Goal: Task Accomplishment & Management: Complete application form

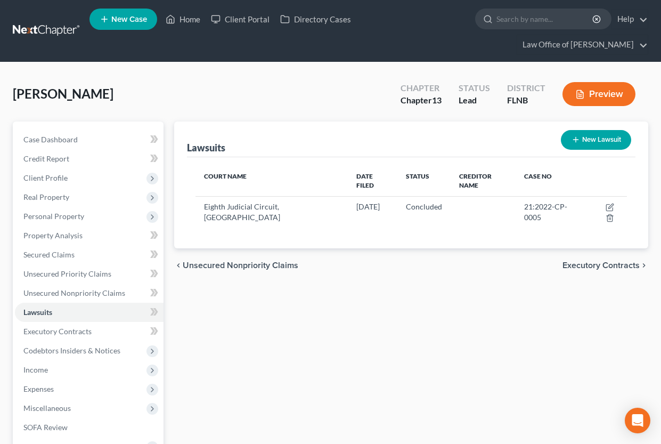
scroll to position [159, 0]
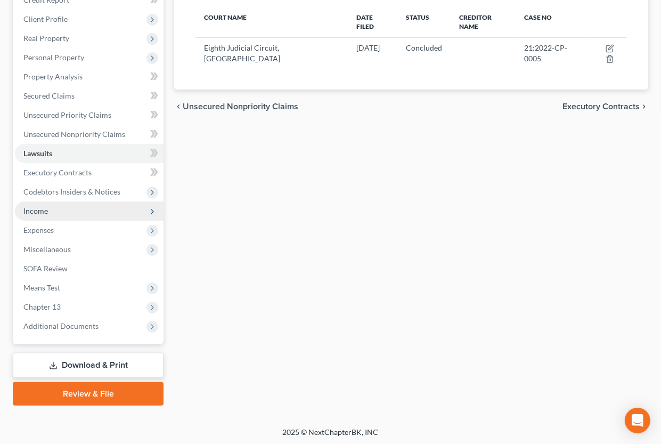
click at [50, 215] on span "Income" at bounding box center [89, 210] width 149 height 19
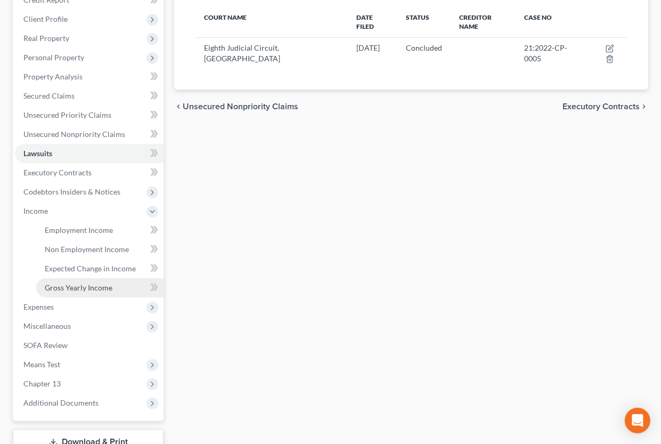
click at [58, 284] on span "Gross Yearly Income" at bounding box center [79, 287] width 68 height 9
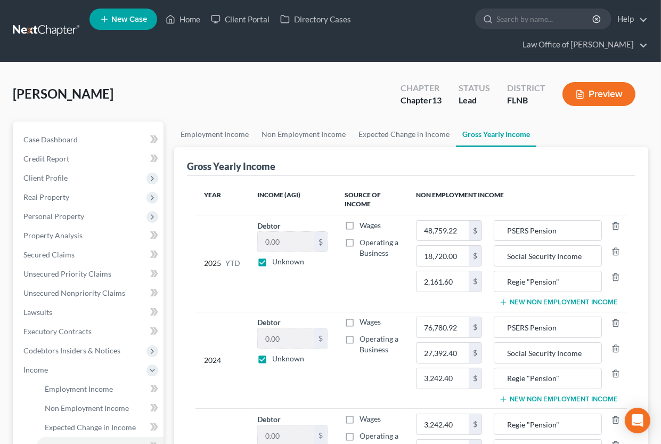
click at [272, 266] on label "Unknown" at bounding box center [288, 261] width 32 height 11
click at [277, 263] on input "Unknown" at bounding box center [280, 259] width 7 height 7
checkbox input "false"
click at [272, 359] on label "Unknown" at bounding box center [288, 358] width 32 height 11
click at [277, 359] on input "Unknown" at bounding box center [280, 356] width 7 height 7
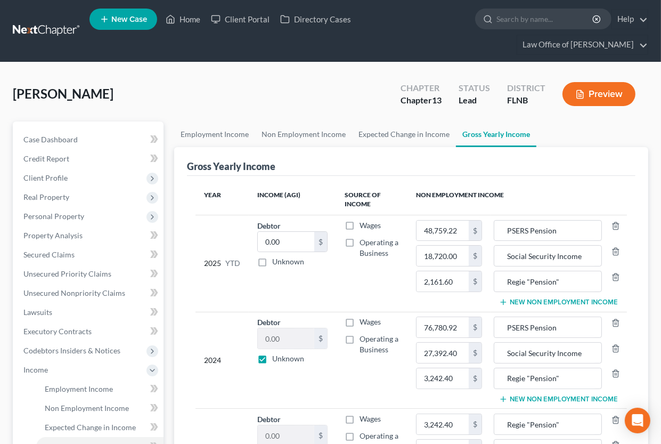
checkbox input "false"
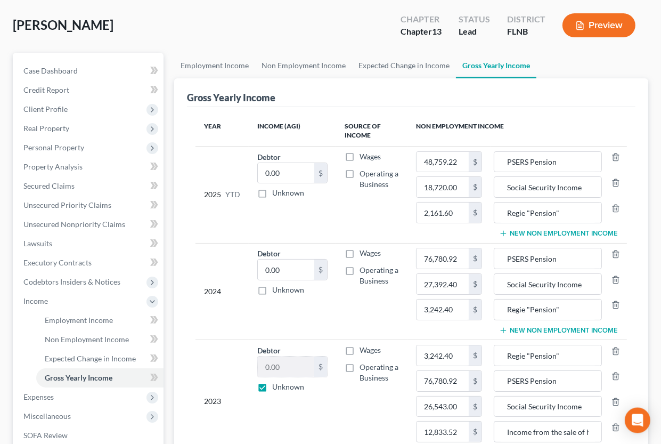
scroll to position [117, 0]
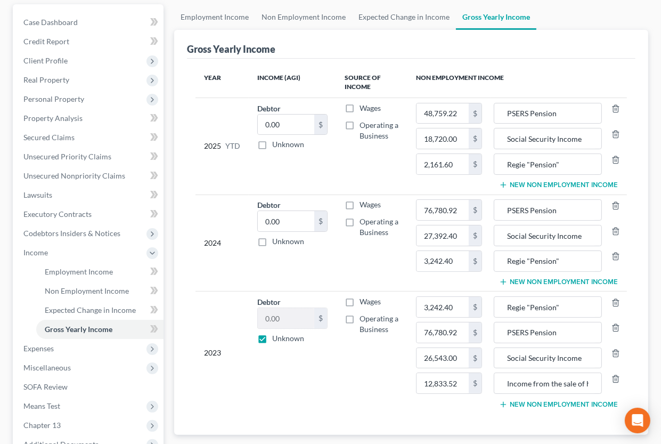
click at [272, 339] on label "Unknown" at bounding box center [288, 338] width 32 height 11
click at [277, 339] on input "Unknown" at bounding box center [280, 336] width 7 height 7
checkbox input "false"
click at [517, 387] on input "Income from the sale of her mother's home" at bounding box center [548, 383] width 96 height 20
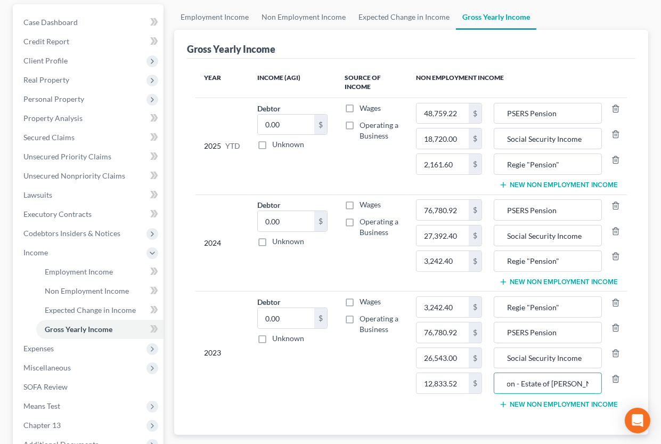
type input "Distribution - Estate of [PERSON_NAME]"
click at [579, 401] on button "New Non Employment Income" at bounding box center [558, 404] width 119 height 9
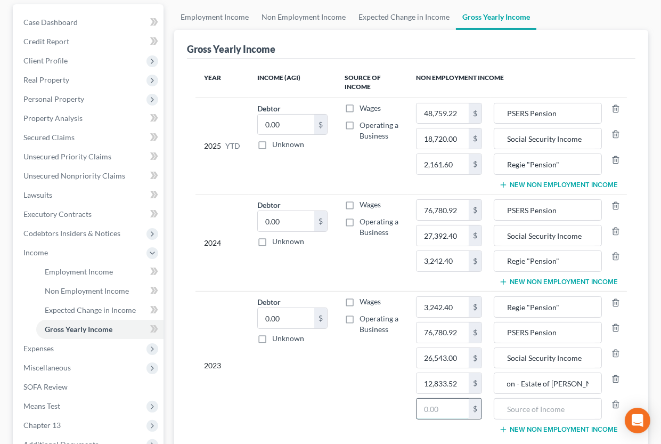
click at [444, 407] on input "text" at bounding box center [443, 409] width 52 height 20
type input "17"
click at [506, 415] on input "text" at bounding box center [548, 409] width 96 height 20
type input "Taxable interest"
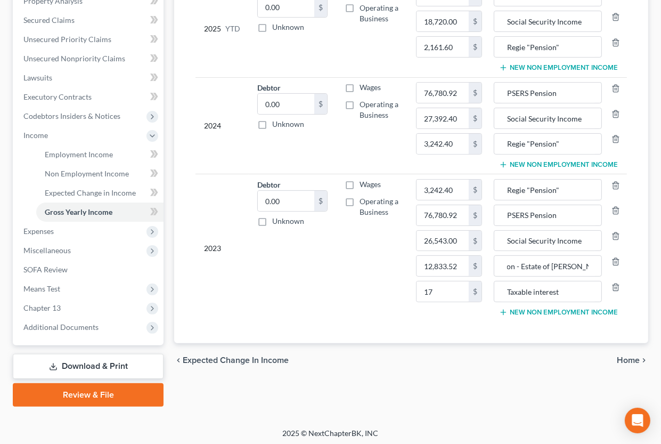
click at [505, 166] on icon "button" at bounding box center [503, 164] width 9 height 9
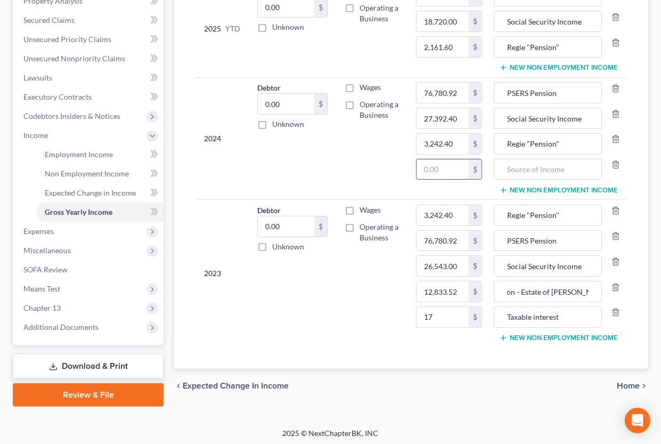
click at [441, 169] on input "text" at bounding box center [443, 169] width 52 height 20
type input "1,320.00"
click at [503, 171] on input "text" at bounding box center [548, 169] width 96 height 20
type input "Gambling"
click at [514, 342] on td "Regie "Pension" PSERS Pension Social Security Income Distribution - Estate of E…" at bounding box center [559, 274] width 136 height 148
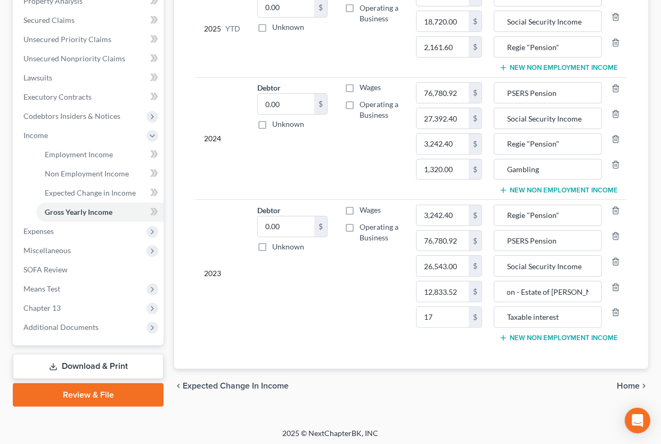
click at [509, 334] on button "New Non Employment Income" at bounding box center [558, 338] width 119 height 9
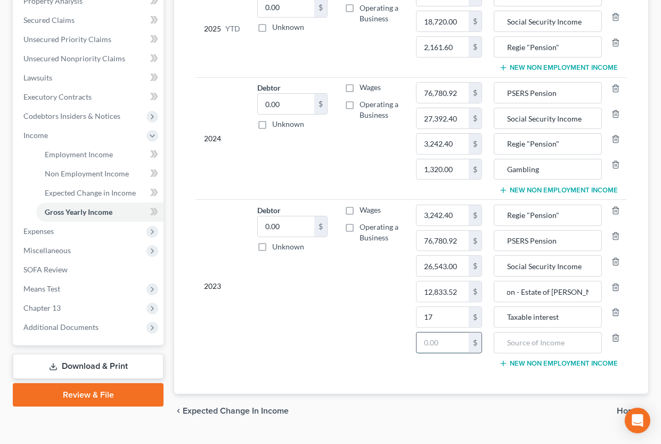
click at [447, 337] on input "text" at bounding box center [443, 342] width 52 height 20
type input "6,549"
click at [526, 349] on input "text" at bounding box center [548, 342] width 96 height 20
type input "Gambling"
click at [274, 317] on td "Debtor 0.00 $ Unknown Balance Undetermined 0.00 $ Unknown" at bounding box center [292, 286] width 87 height 173
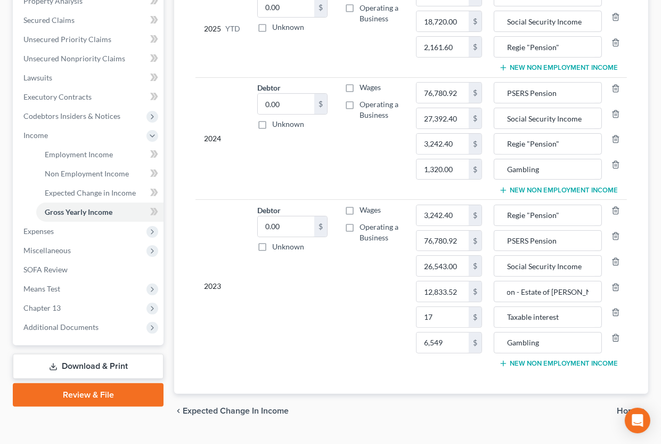
click at [624, 408] on span "Home" at bounding box center [628, 411] width 23 height 9
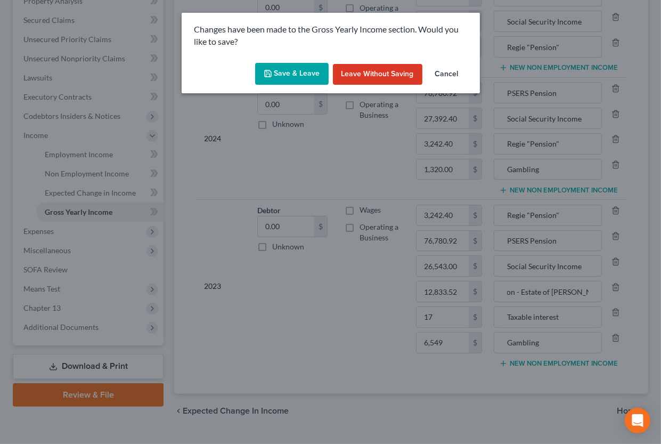
click at [303, 77] on button "Save & Leave" at bounding box center [292, 74] width 74 height 22
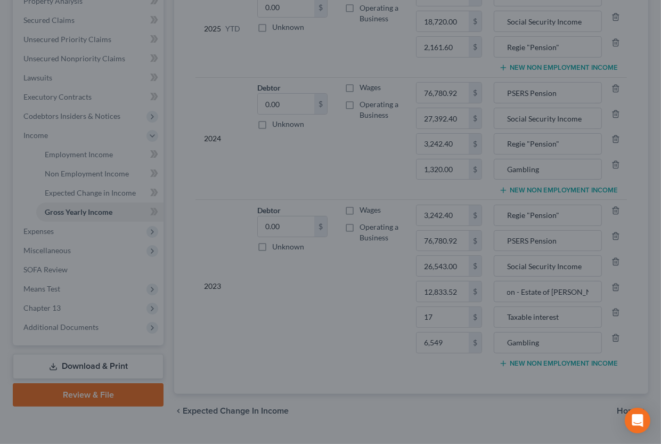
type input "17.00"
type input "6,549.00"
type input "3,242.40"
type input "76,780.92"
type input "Taxable interest"
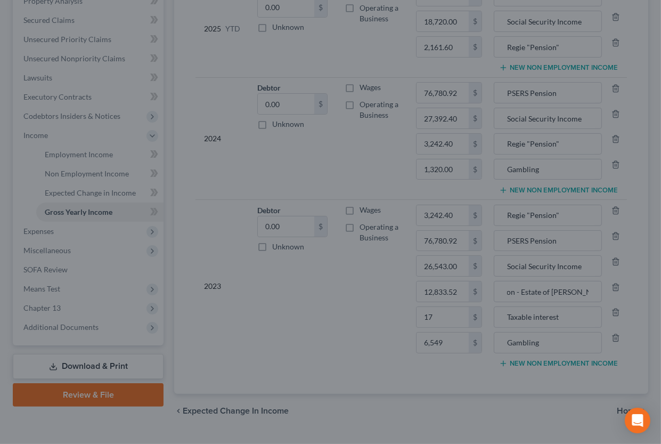
type input "Gambling"
type input "Regie "Pension""
type input "PSERS Pension"
type input "12,833.52"
type input "Distribution - Estate of [PERSON_NAME]"
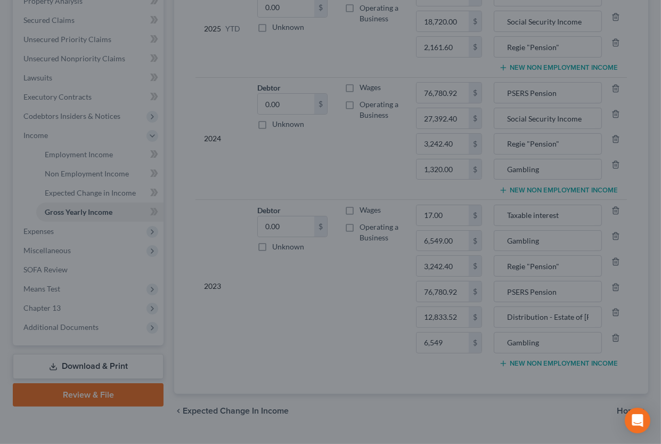
type input "1,320.00"
type input "76,780.92"
type input "27,392.40"
type input "Gambling"
type input "PSERS Pension"
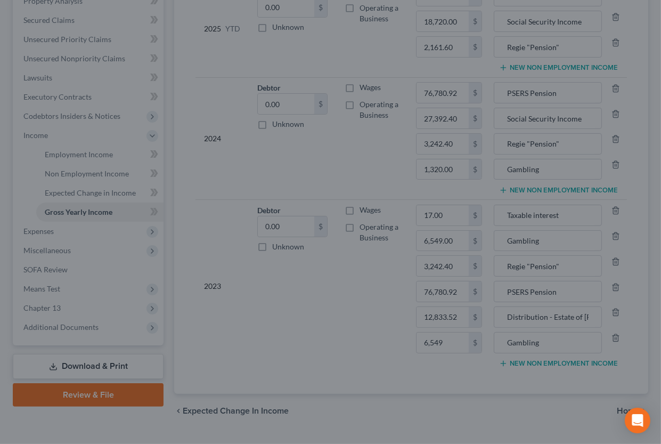
type input "Social Security Income"
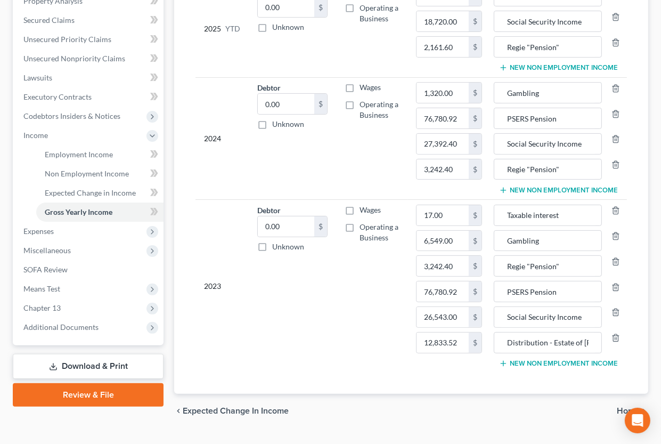
scroll to position [0, 0]
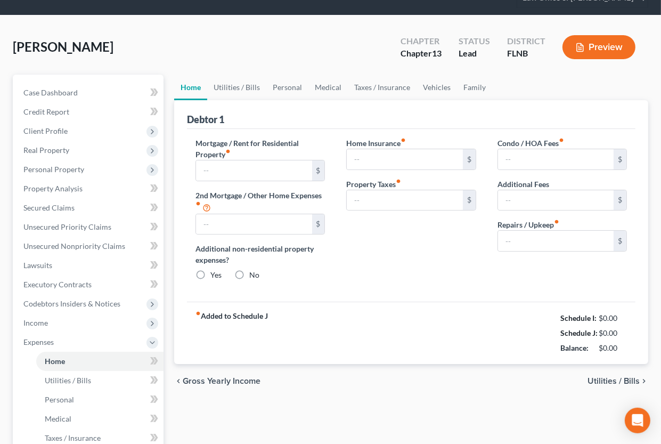
type input "1,050.00"
type input "0.00"
radio input "true"
type input "0.00"
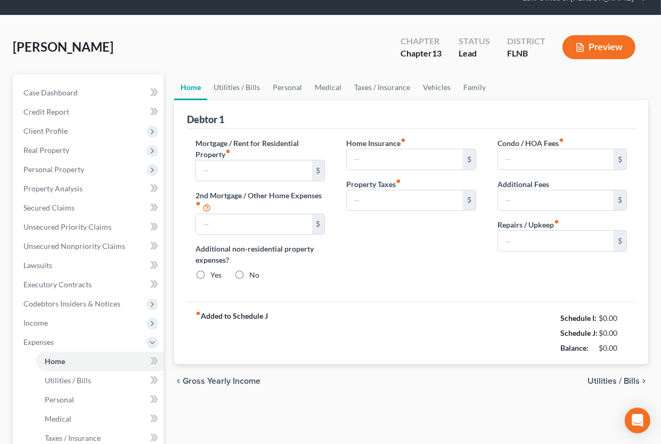
type input "0.00"
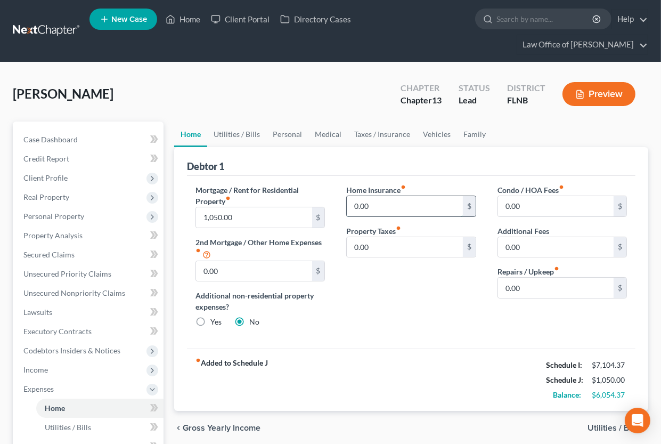
drag, startPoint x: 354, startPoint y: 207, endPoint x: 384, endPoint y: 207, distance: 30.4
click at [384, 207] on input "0.00" at bounding box center [405, 206] width 116 height 20
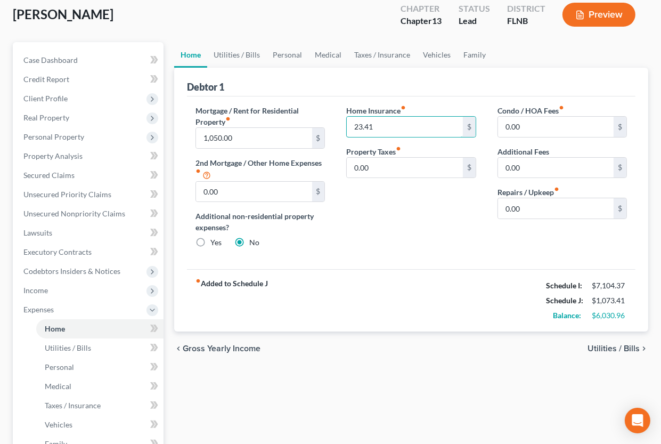
scroll to position [117, 0]
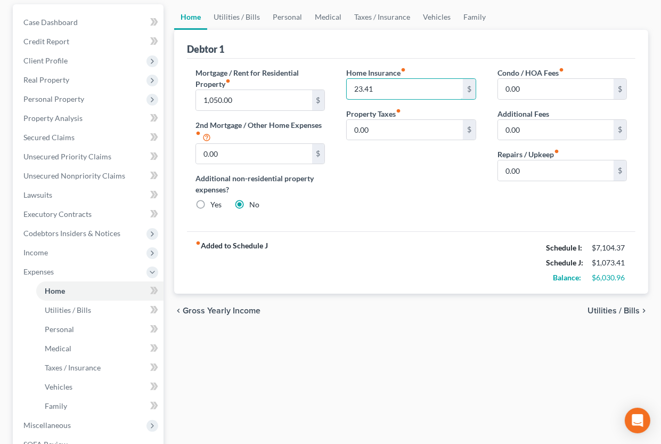
type input "23.41"
click at [603, 307] on span "Utilities / Bills" at bounding box center [614, 310] width 52 height 9
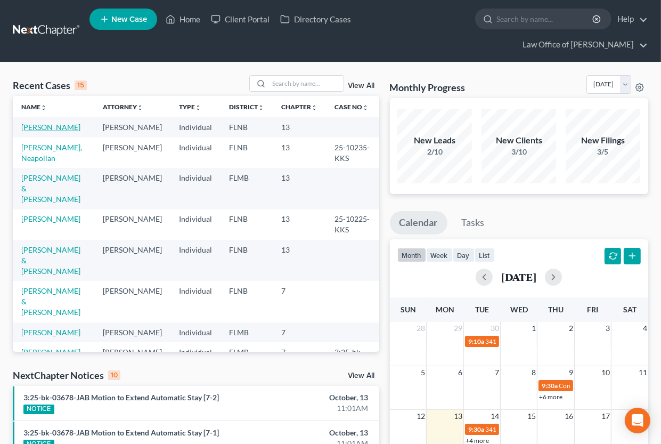
click at [47, 129] on link "[PERSON_NAME]" at bounding box center [50, 127] width 59 height 9
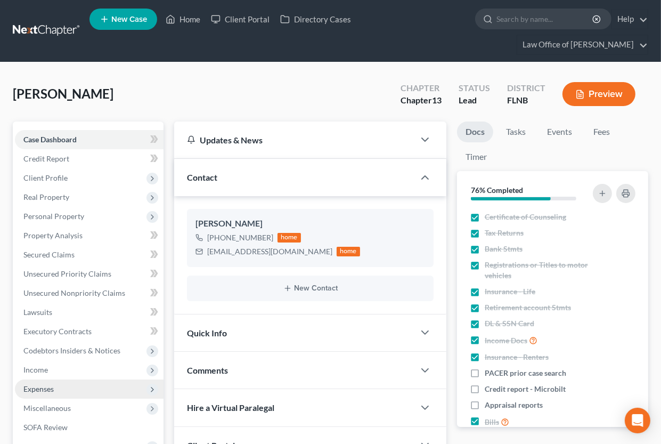
click at [44, 382] on span "Expenses" at bounding box center [89, 388] width 149 height 19
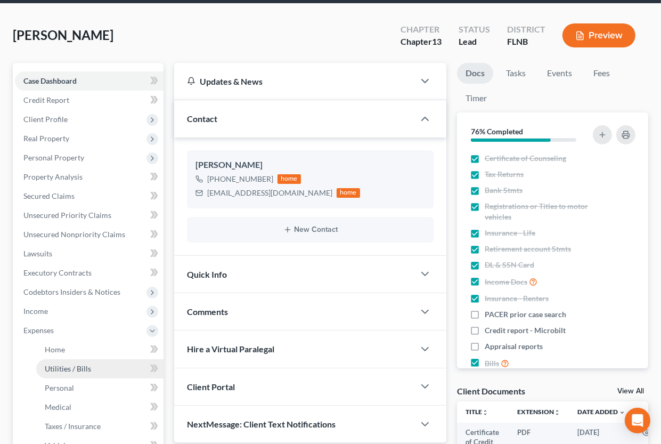
click at [52, 368] on span "Utilities / Bills" at bounding box center [68, 368] width 46 height 9
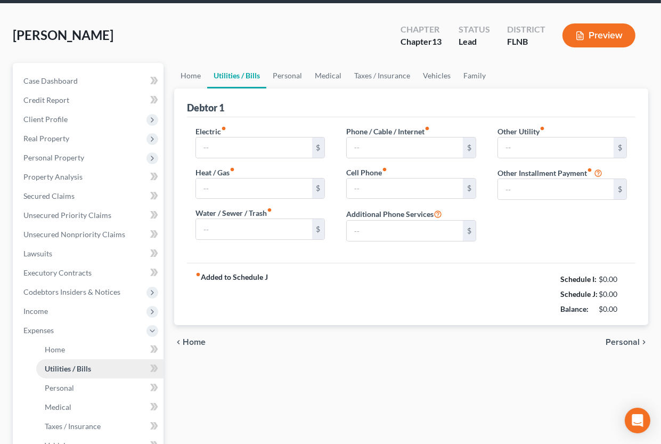
type input "0.00"
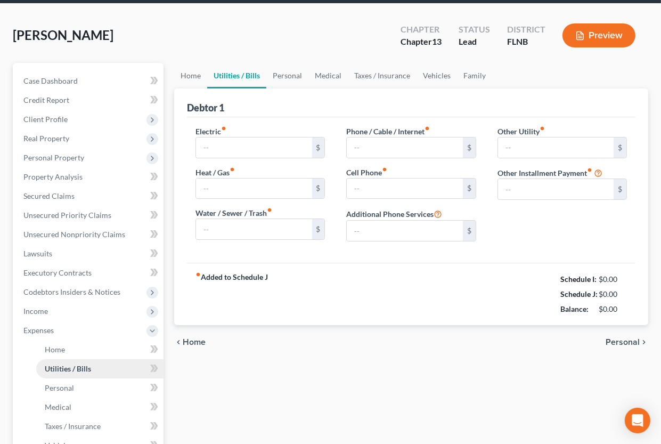
type input "0.00"
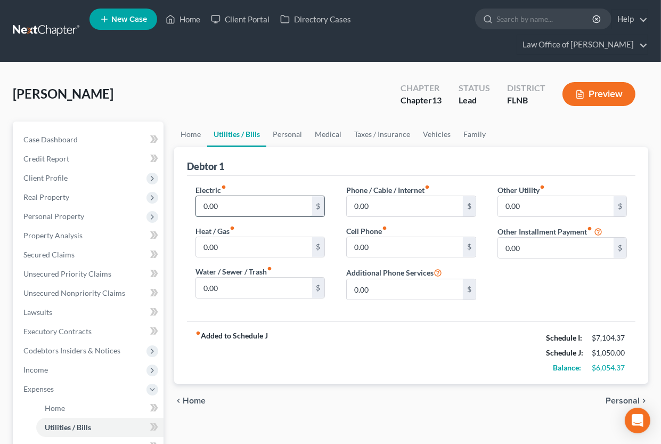
click at [202, 202] on input "0.00" at bounding box center [254, 206] width 116 height 20
type input "150"
click at [194, 400] on span "Home" at bounding box center [194, 400] width 23 height 9
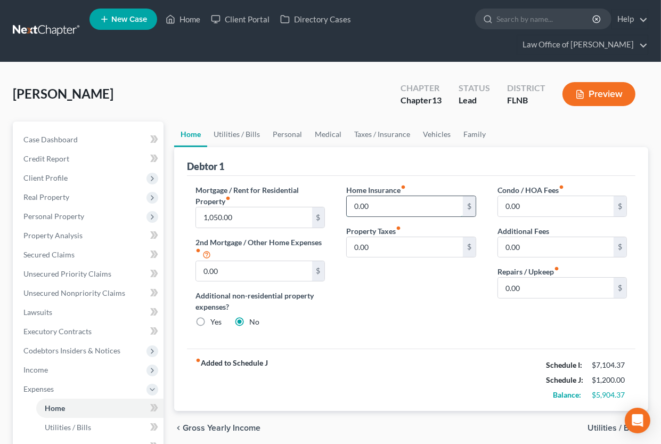
click at [350, 202] on input "0.00" at bounding box center [405, 206] width 116 height 20
type input "23.41"
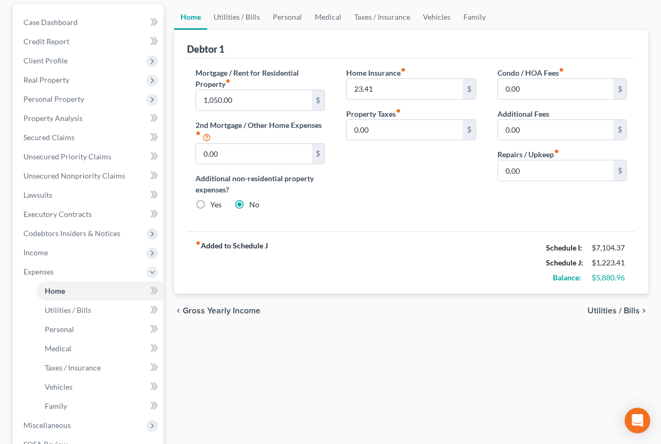
click at [604, 308] on span "Utilities / Bills" at bounding box center [614, 310] width 52 height 9
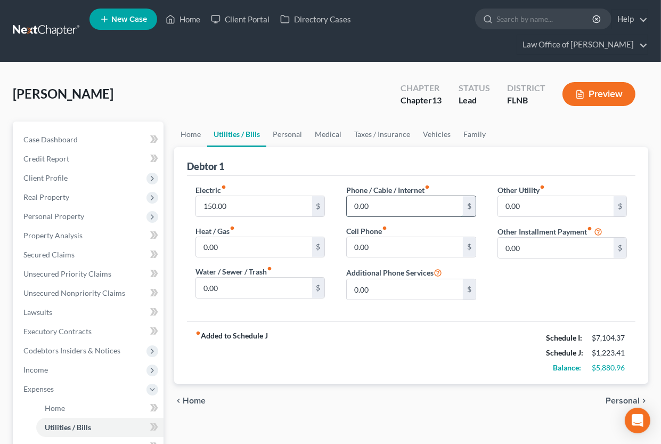
click at [347, 207] on input "0.00" at bounding box center [405, 206] width 116 height 20
type input "235.64"
click at [614, 401] on span "Personal" at bounding box center [623, 400] width 34 height 9
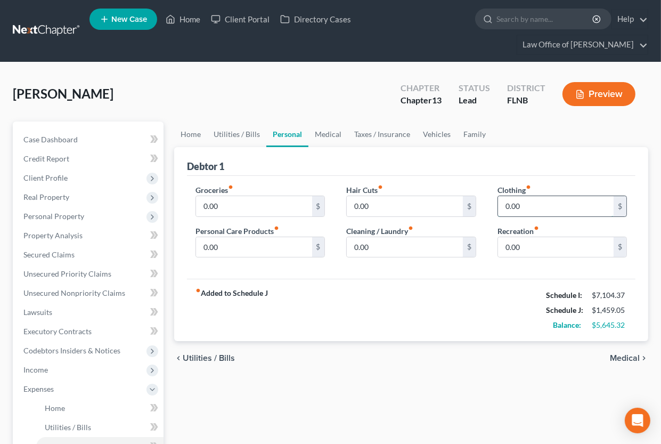
click at [504, 212] on input "0.00" at bounding box center [556, 206] width 116 height 20
type input "103.87"
click at [301, 199] on input "0.00" at bounding box center [254, 206] width 116 height 20
type input "948.39"
click at [617, 357] on span "Medical" at bounding box center [625, 358] width 30 height 9
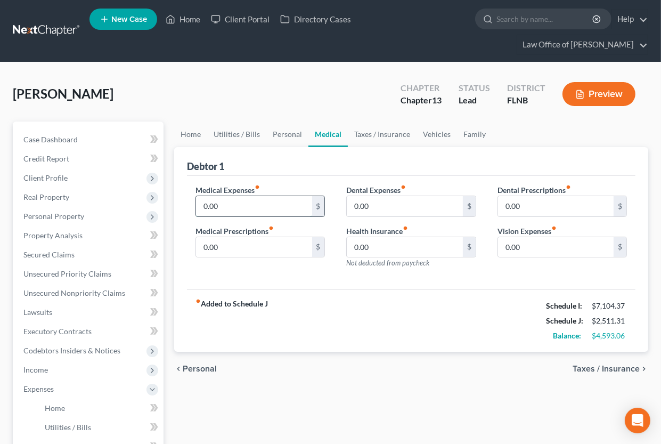
click at [259, 200] on input "0.00" at bounding box center [254, 206] width 116 height 20
type input "926.44"
click at [580, 367] on span "Taxes / Insurance" at bounding box center [606, 368] width 67 height 9
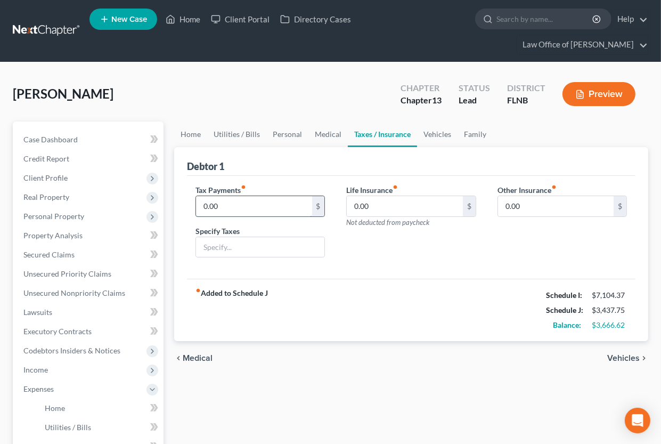
click at [204, 204] on input "0.00" at bounding box center [254, 206] width 116 height 20
type input "650"
click at [258, 247] on input "text" at bounding box center [260, 247] width 128 height 20
type input "Estimated income tax"
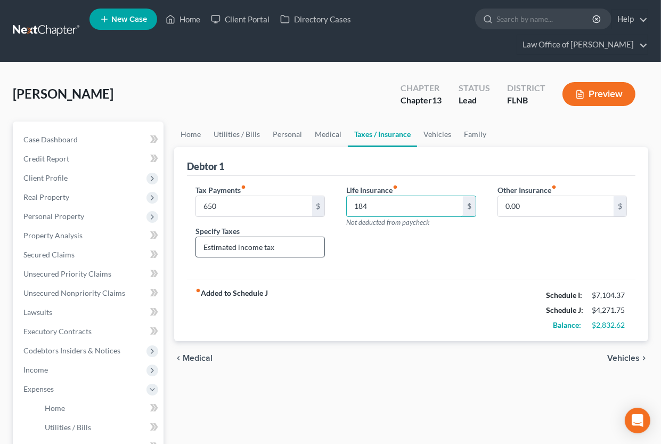
type input "184"
type input "19.17"
type input "Travel"
click at [628, 359] on span "Vehicles" at bounding box center [623, 358] width 32 height 9
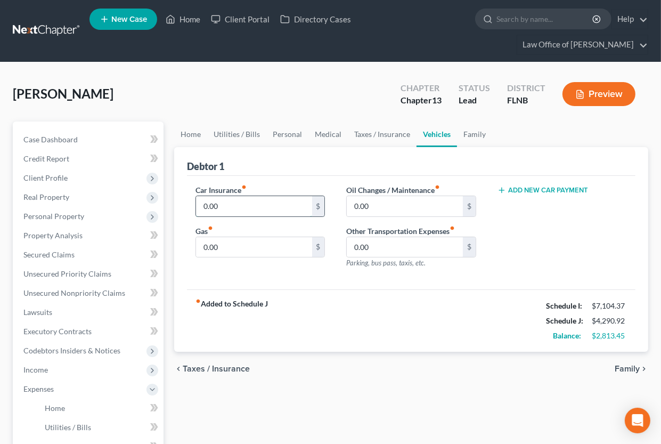
click at [233, 201] on input "0.00" at bounding box center [254, 206] width 116 height 20
type input "163.58"
click at [632, 369] on span "Family" at bounding box center [627, 368] width 25 height 9
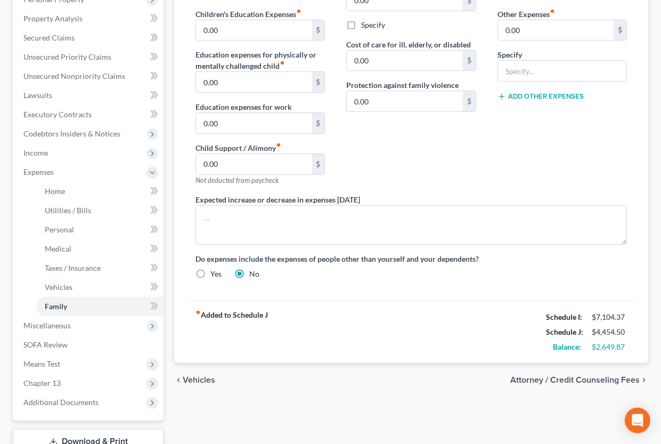
scroll to position [234, 0]
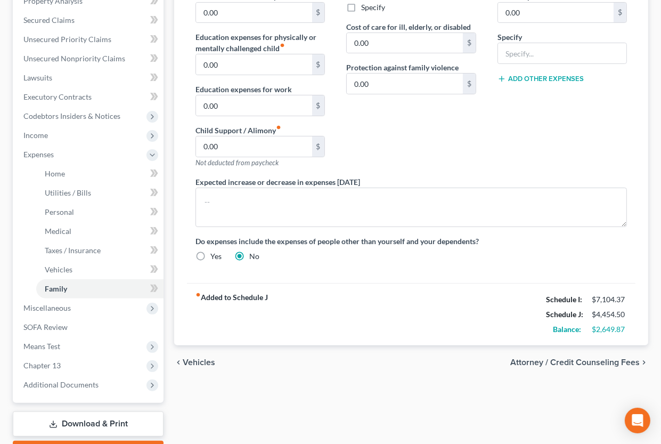
click at [560, 361] on span "Attorney / Credit Counseling Fees" at bounding box center [574, 362] width 129 height 9
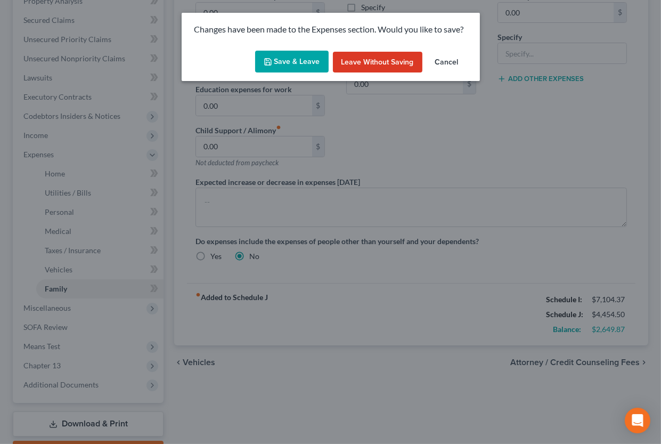
click at [321, 68] on button "Save & Leave" at bounding box center [292, 62] width 74 height 22
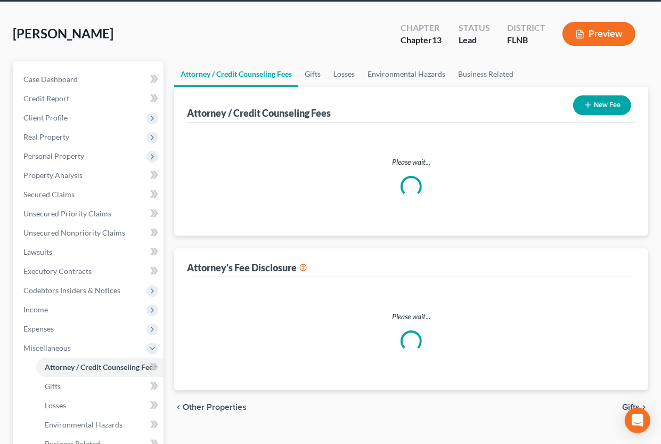
select select "3"
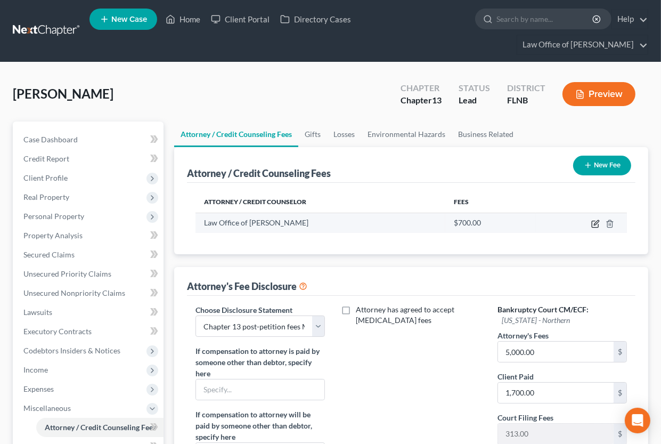
click at [594, 225] on icon "button" at bounding box center [595, 224] width 9 height 9
select select "9"
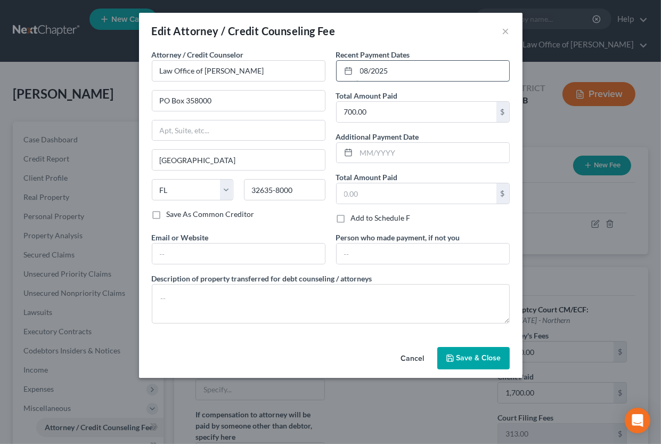
click at [365, 68] on input "08/2025" at bounding box center [432, 71] width 153 height 20
type input "0"
type input "06/2025"
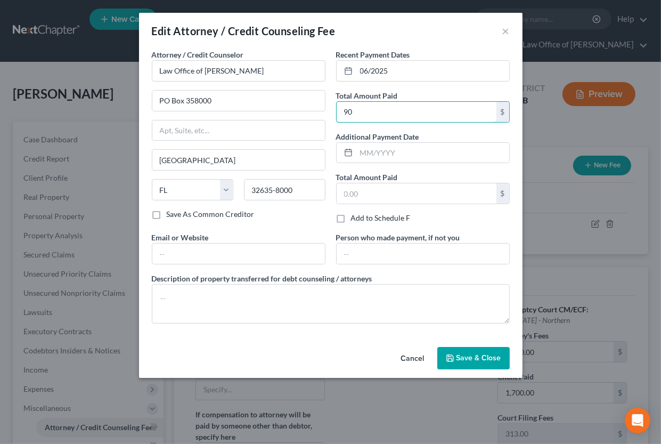
type input "9"
type input "600"
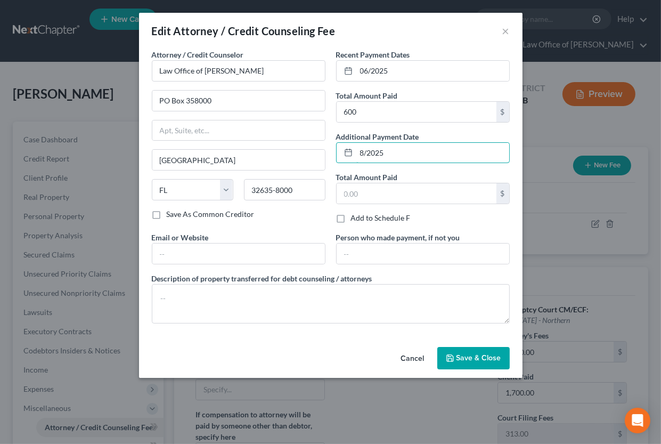
type input "8/2025"
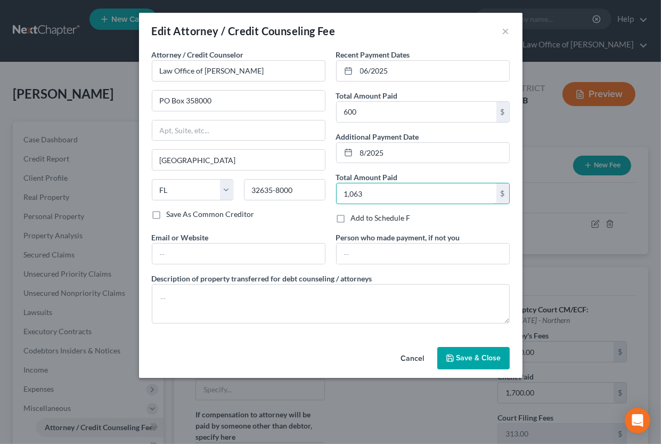
type input "1,063"
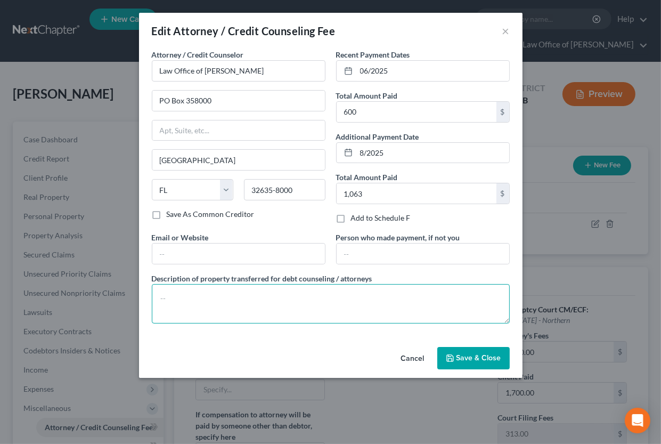
click at [275, 295] on textarea at bounding box center [331, 303] width 358 height 39
type textarea "Attorneys fees $1,700.00; filing fee $313.00"
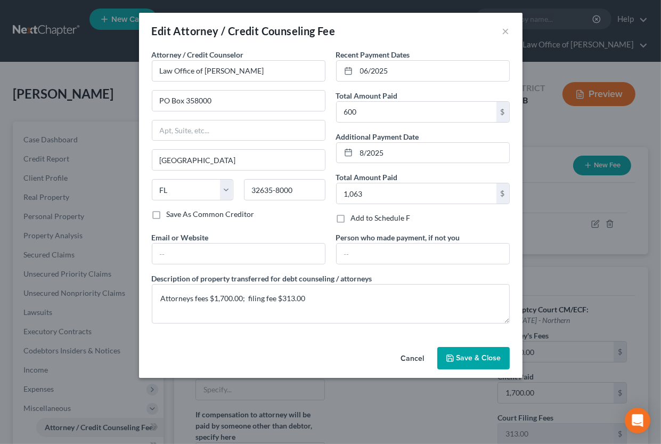
click at [459, 355] on span "Save & Close" at bounding box center [479, 357] width 45 height 9
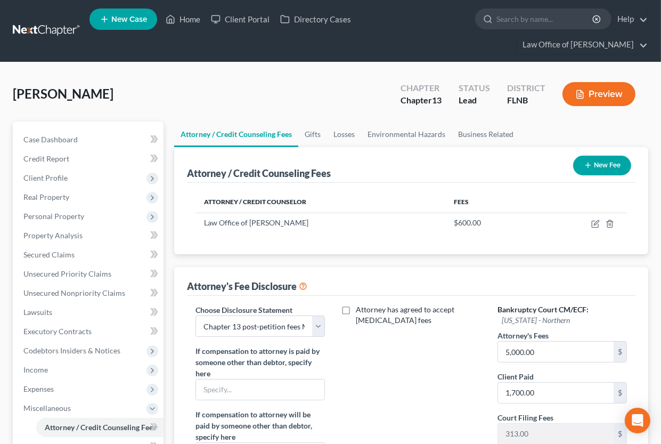
click at [606, 163] on button "New Fee" at bounding box center [602, 166] width 58 height 20
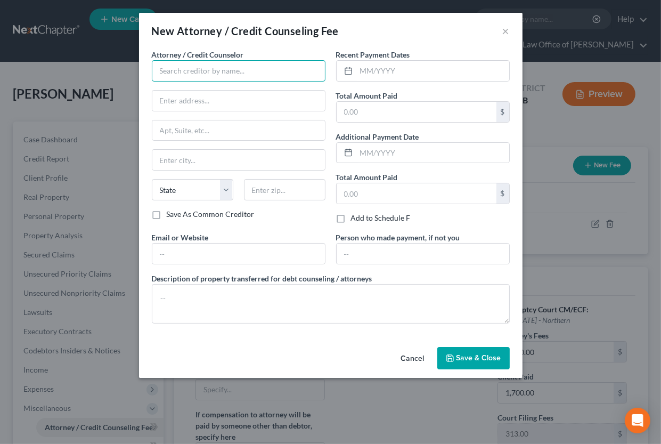
click at [245, 64] on input "text" at bounding box center [239, 70] width 174 height 21
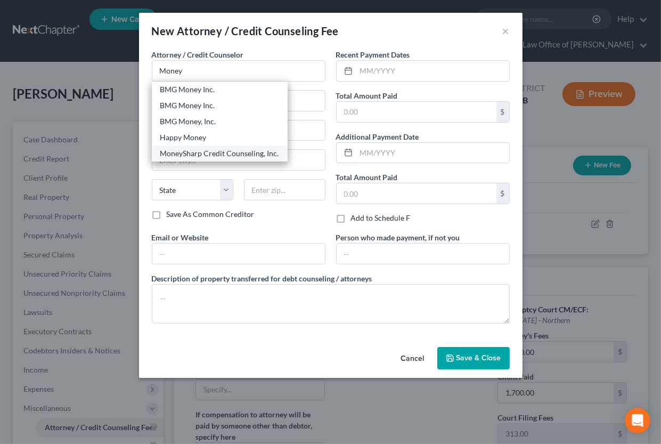
click at [209, 158] on div "MoneySharp Credit Counseling, Inc." at bounding box center [219, 153] width 119 height 11
type input "MoneySharp Credit Counseling, Inc."
type input "[STREET_ADDRESS]"
type input "[GEOGRAPHIC_DATA]"
select select "14"
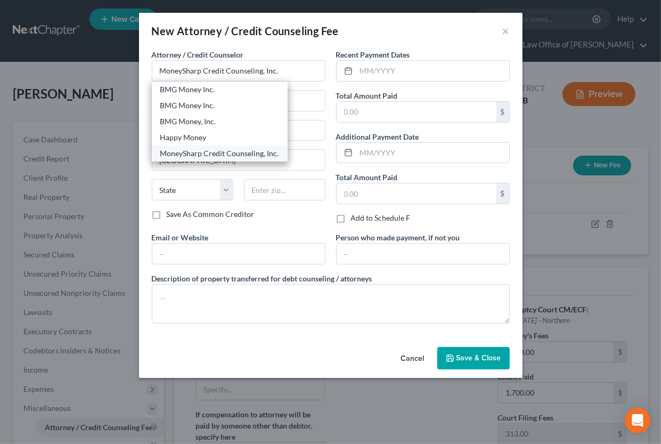
type input "60647"
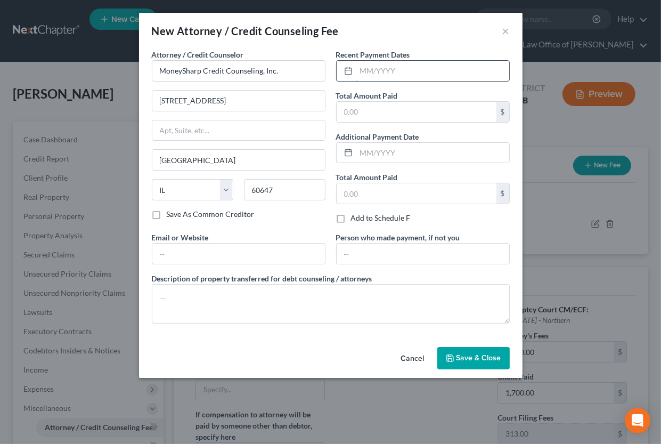
click at [375, 68] on input "text" at bounding box center [432, 71] width 153 height 20
type input "09/2025"
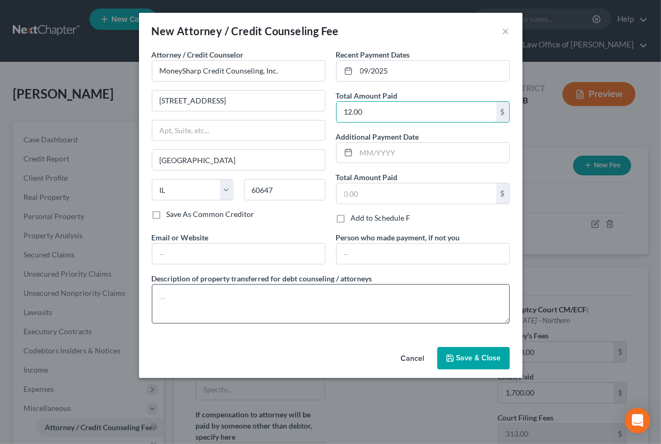
type input "12.00"
click at [296, 292] on textarea at bounding box center [331, 303] width 358 height 39
type textarea "Credit counseling"
click at [467, 361] on span "Save & Close" at bounding box center [479, 357] width 45 height 9
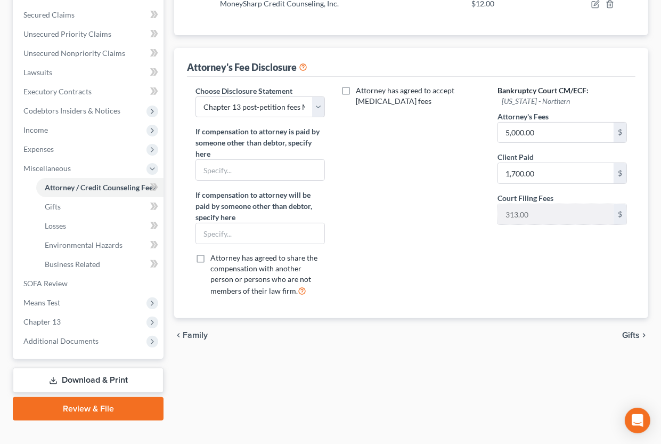
scroll to position [255, 0]
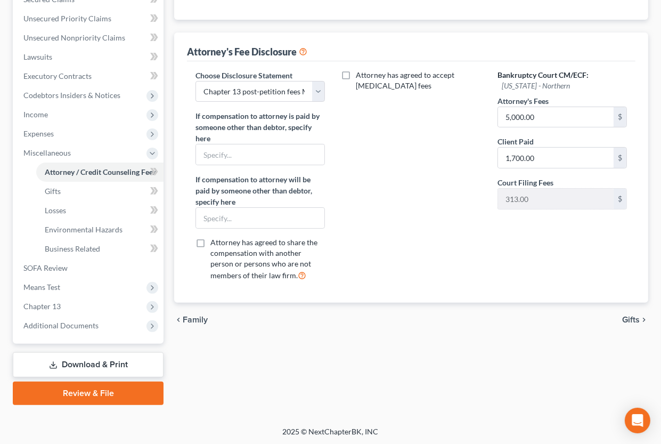
click at [634, 318] on span "Gifts" at bounding box center [631, 319] width 18 height 9
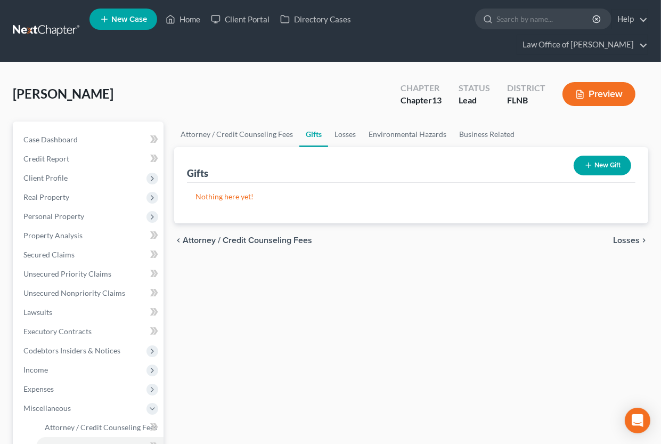
click at [633, 240] on span "Losses" at bounding box center [626, 240] width 27 height 9
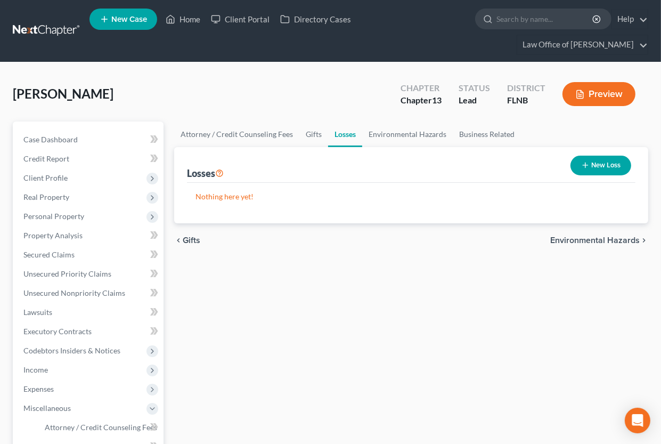
click at [633, 240] on span "Environmental Hazards" at bounding box center [595, 240] width 90 height 9
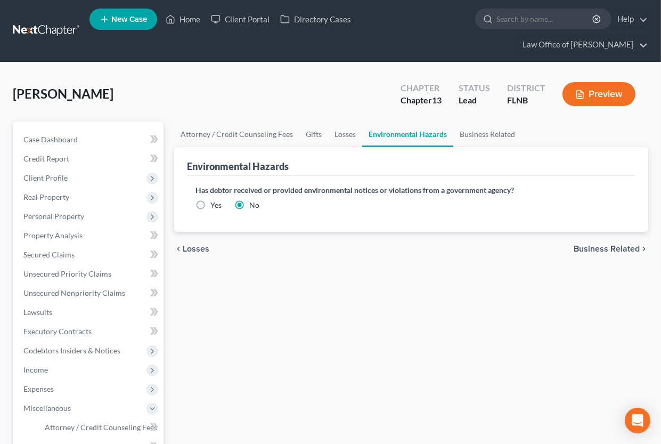
click at [630, 247] on span "Business Related" at bounding box center [607, 249] width 66 height 9
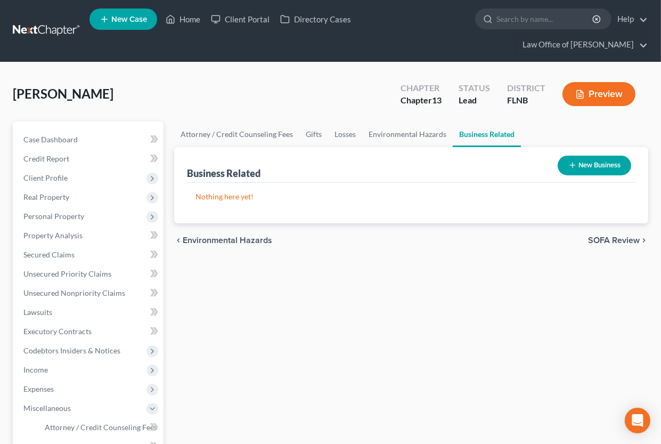
click at [630, 247] on div "chevron_left Environmental Hazards SOFA Review chevron_right" at bounding box center [411, 240] width 474 height 34
click at [631, 241] on span "SOFA Review" at bounding box center [614, 240] width 52 height 9
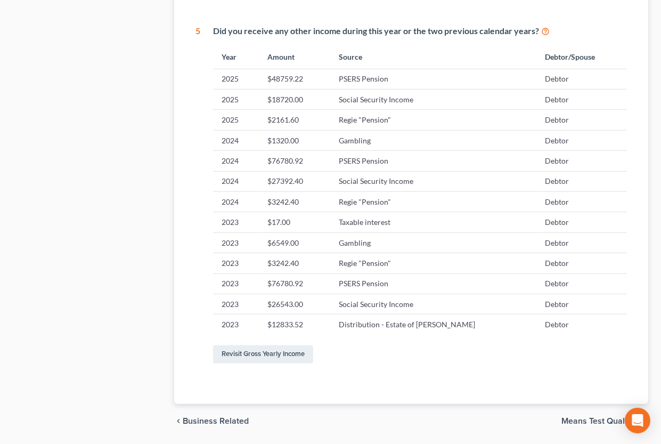
scroll to position [678, 0]
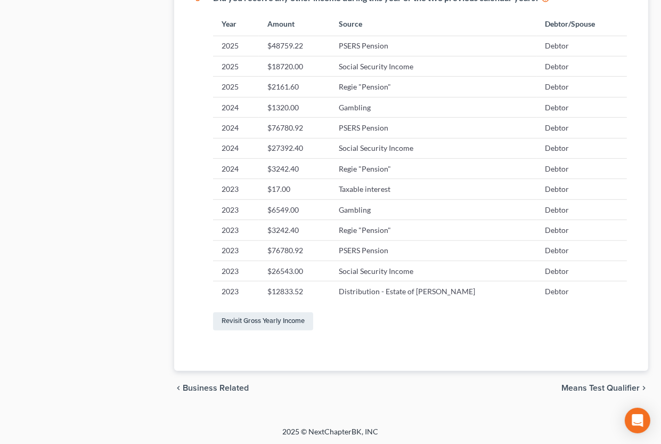
click at [592, 384] on span "Means Test Qualifier" at bounding box center [601, 388] width 78 height 9
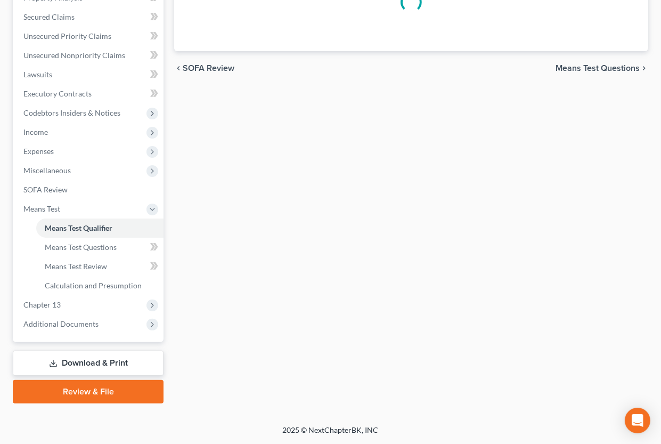
scroll to position [159, 0]
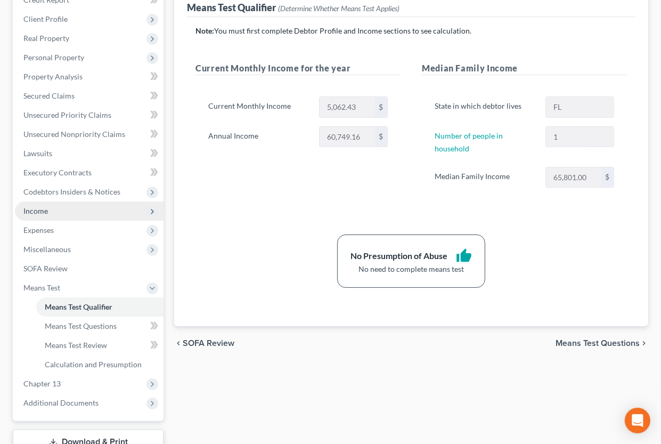
click at [40, 211] on span "Income" at bounding box center [35, 210] width 25 height 9
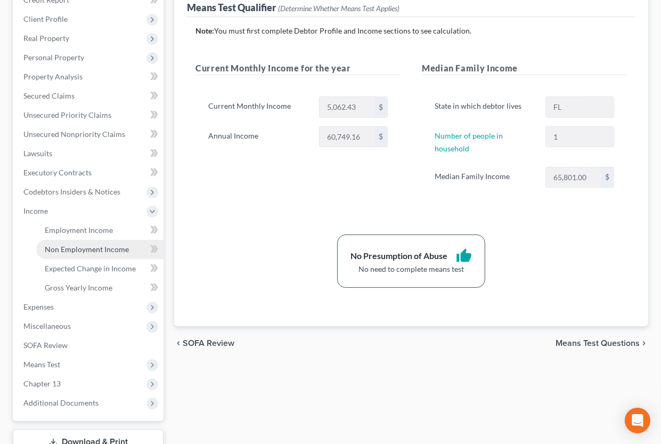
click at [62, 247] on span "Non Employment Income" at bounding box center [87, 249] width 84 height 9
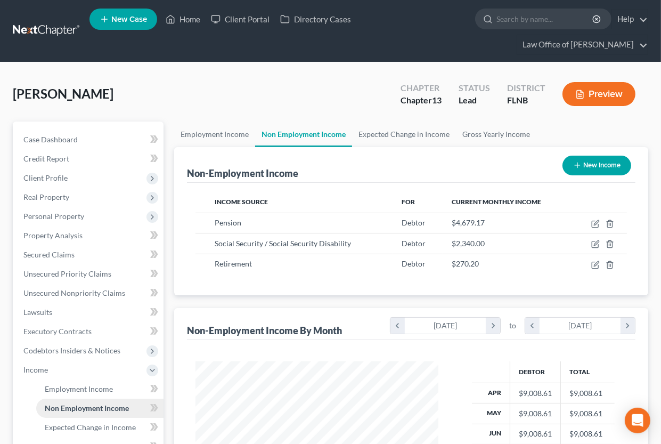
scroll to position [190, 264]
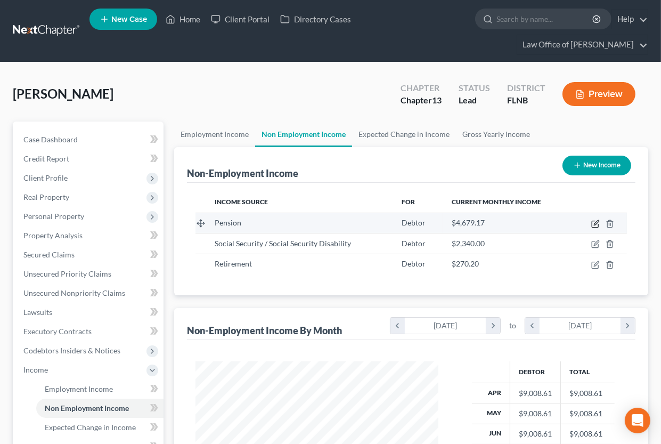
click at [597, 224] on icon "button" at bounding box center [595, 224] width 9 height 9
select select "2"
select select "0"
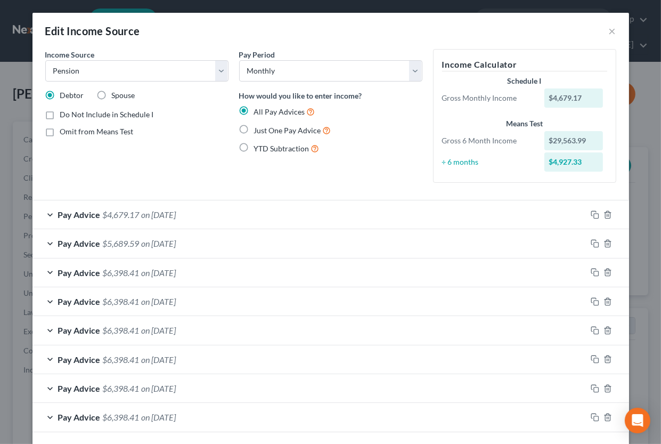
click at [431, 213] on div "Pay Advice $4,679.17 on [DATE]" at bounding box center [309, 214] width 554 height 28
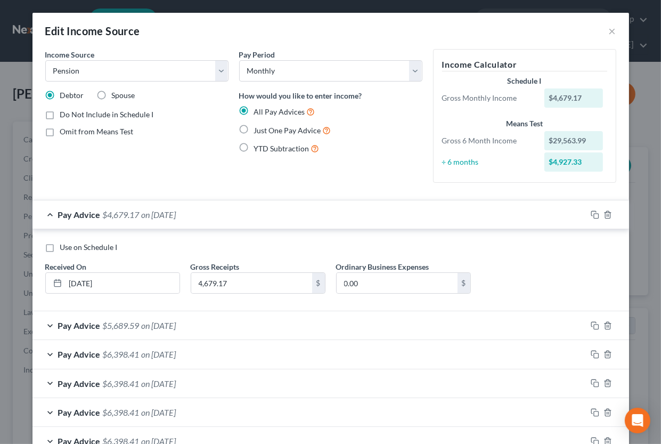
click at [283, 322] on div "Pay Advice $5,689.59 on [DATE]" at bounding box center [309, 325] width 554 height 28
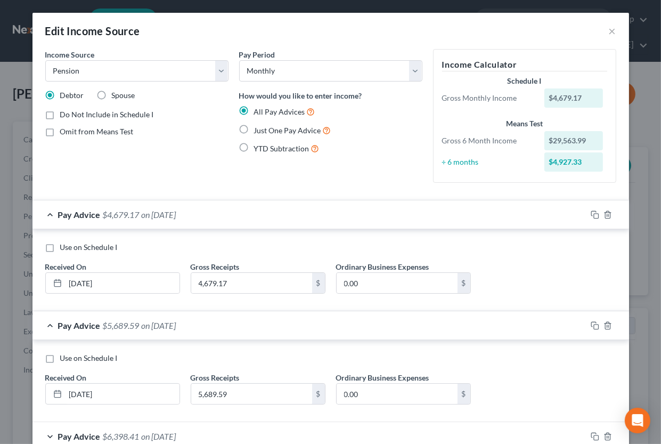
scroll to position [158, 0]
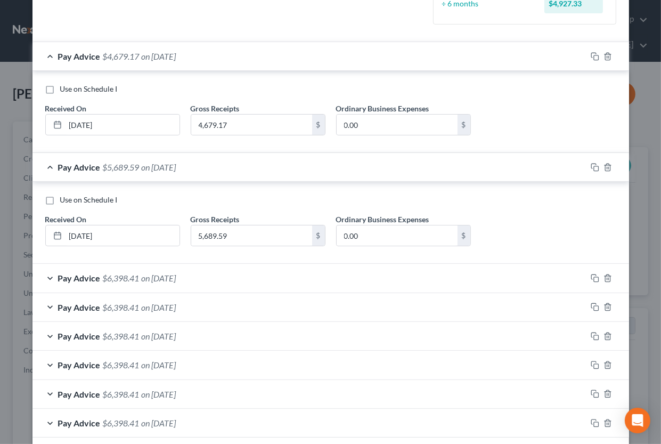
click at [286, 273] on div "Pay Advice $6,398.41 on [DATE]" at bounding box center [309, 278] width 554 height 28
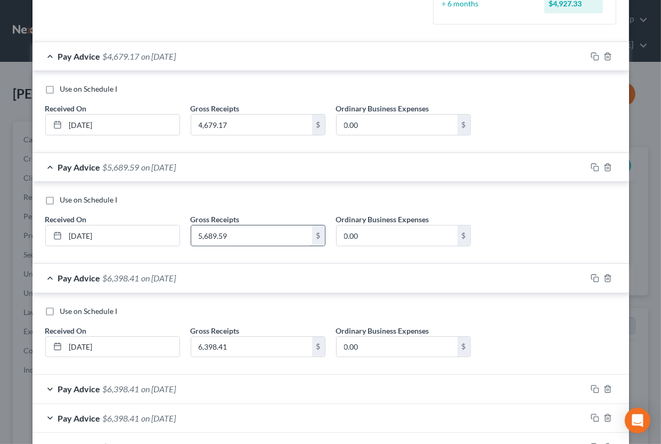
drag, startPoint x: 197, startPoint y: 235, endPoint x: 250, endPoint y: 235, distance: 53.8
click at [250, 235] on input "5,689.59" at bounding box center [251, 235] width 121 height 20
type input "6,938.41"
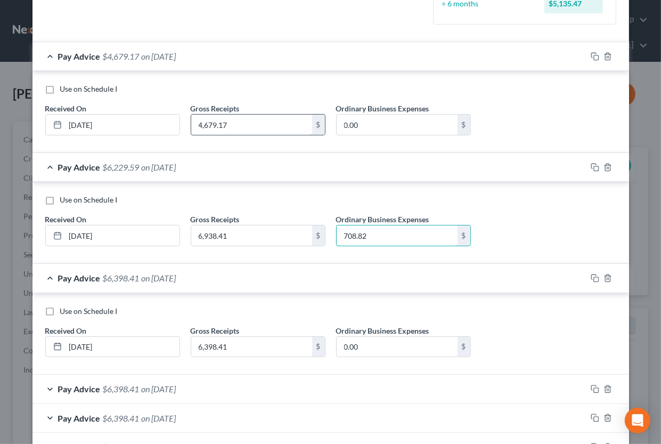
type input "708.82"
click at [242, 120] on input "4,679.17" at bounding box center [251, 125] width 121 height 20
type input "6,398.41"
type input "708.82"
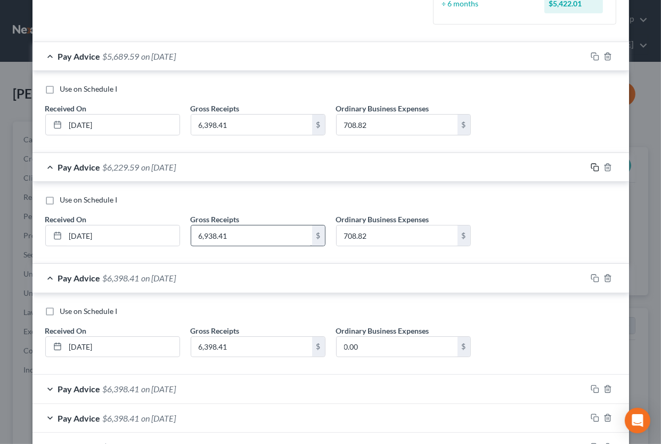
scroll to position [291, 0]
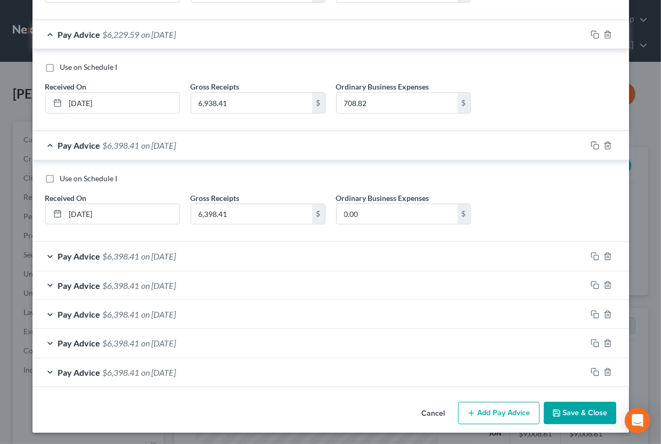
click at [560, 409] on icon "button" at bounding box center [556, 413] width 9 height 9
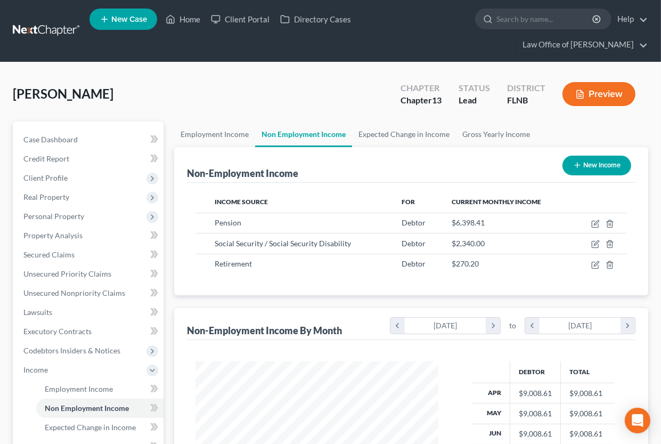
scroll to position [235, 0]
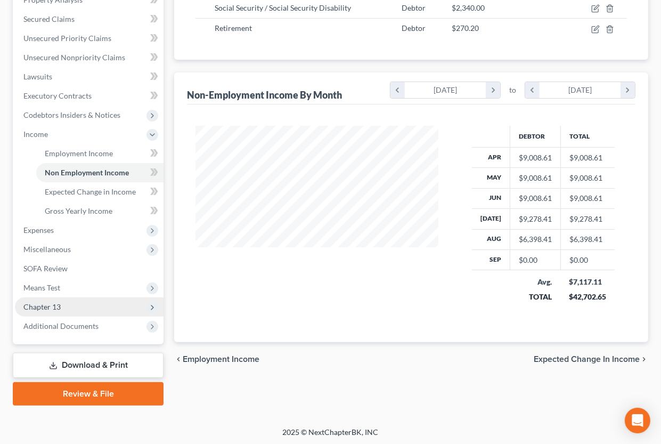
click at [67, 307] on span "Chapter 13" at bounding box center [89, 306] width 149 height 19
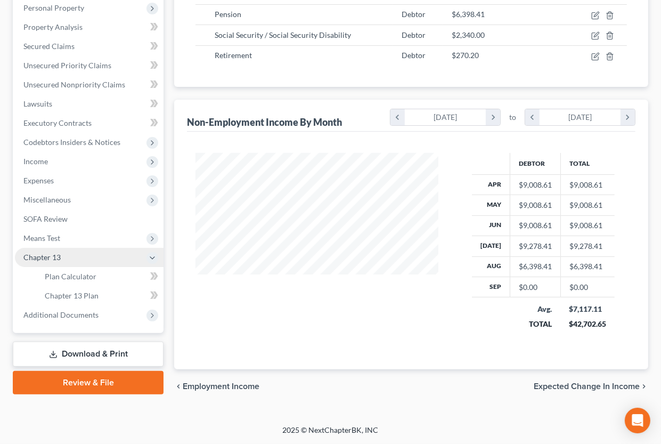
scroll to position [207, 0]
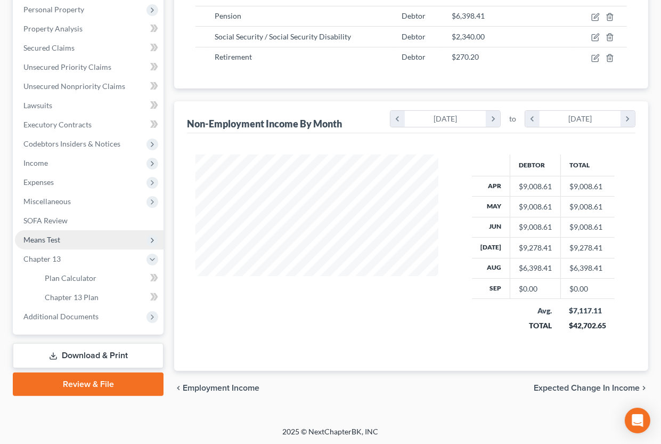
click at [52, 238] on span "Means Test" at bounding box center [41, 239] width 37 height 9
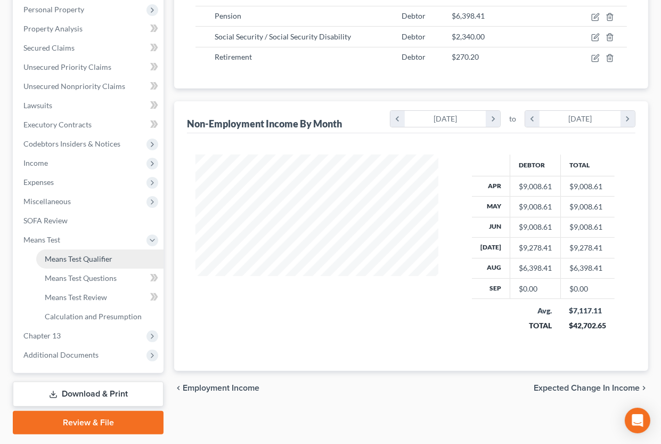
click at [62, 261] on span "Means Test Qualifier" at bounding box center [79, 258] width 68 height 9
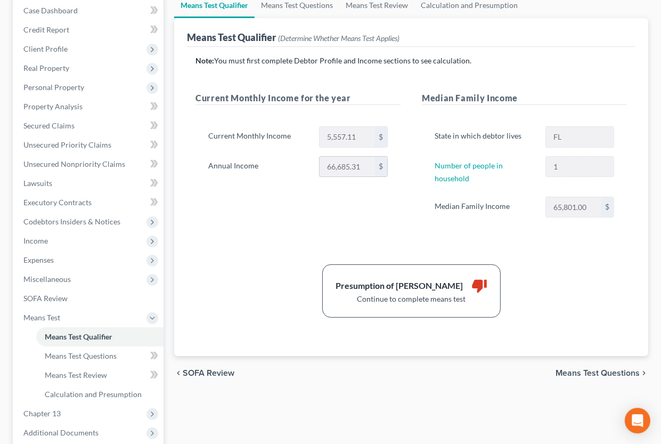
scroll to position [176, 0]
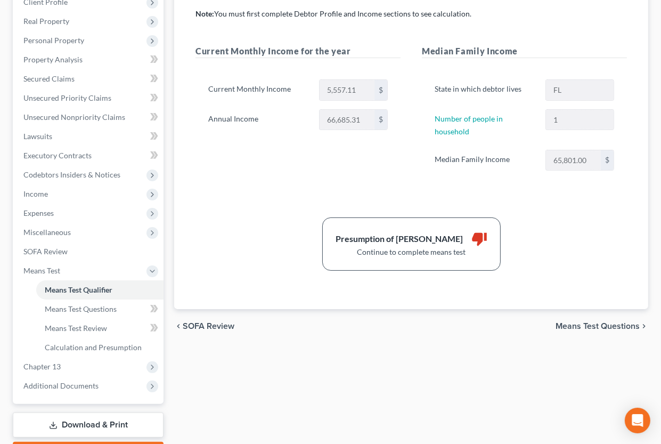
click at [604, 324] on span "Means Test Questions" at bounding box center [598, 326] width 84 height 9
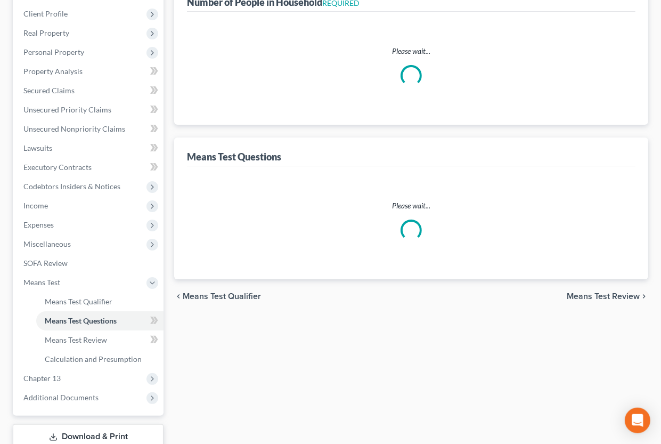
scroll to position [41, 0]
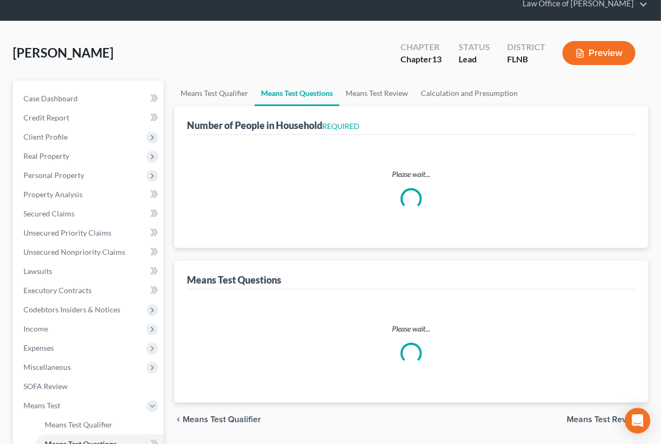
select select "1"
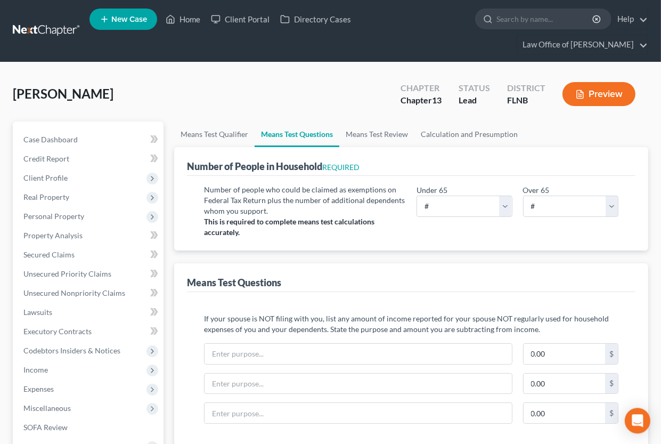
scroll to position [0, 0]
select select "1"
click option "1" at bounding box center [0, 0] width 0 height 0
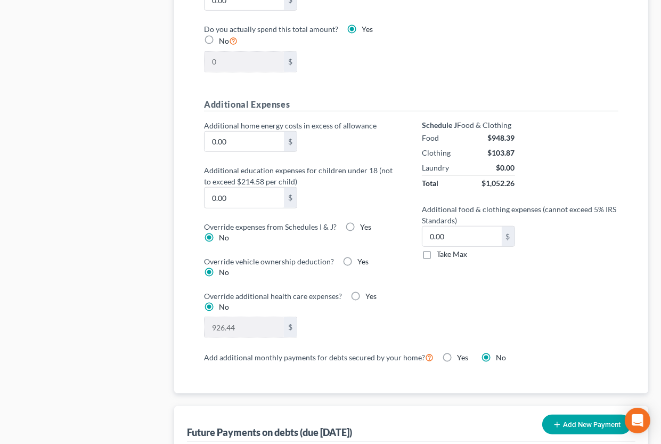
scroll to position [1090, 0]
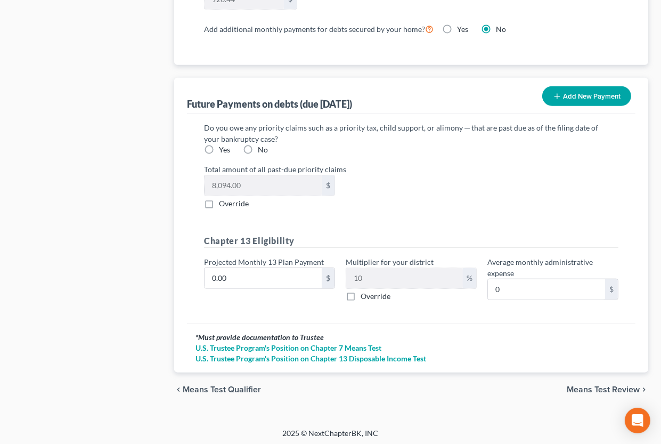
click at [579, 385] on span "Means Test Review" at bounding box center [603, 389] width 73 height 9
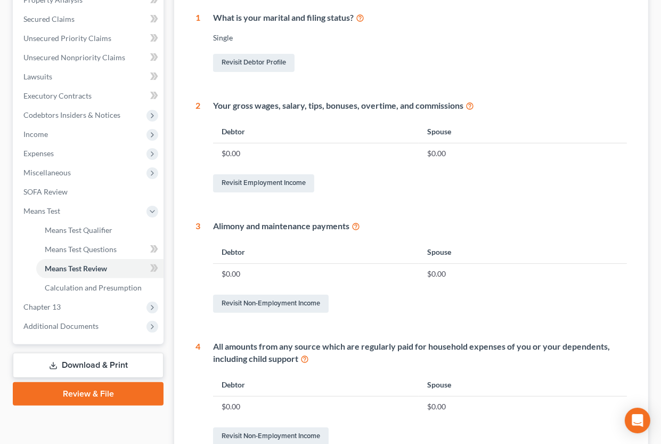
scroll to position [1, 0]
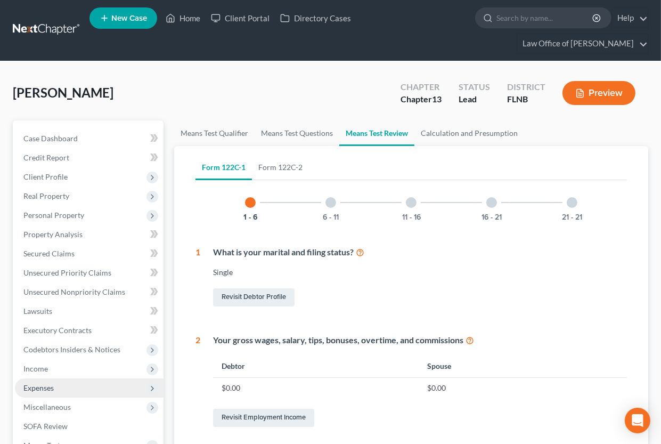
click at [38, 384] on span "Expenses" at bounding box center [38, 387] width 30 height 9
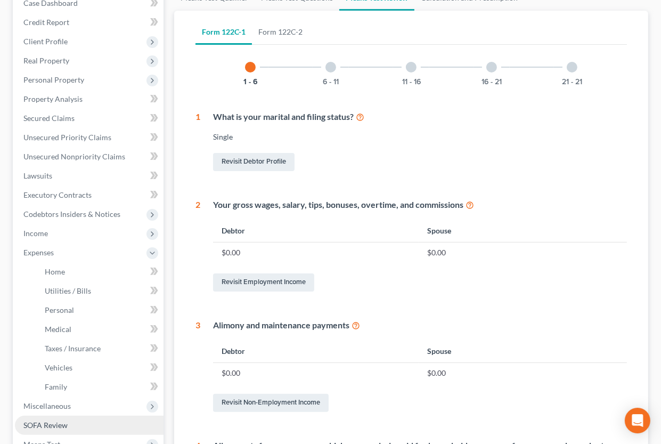
scroll to position [177, 0]
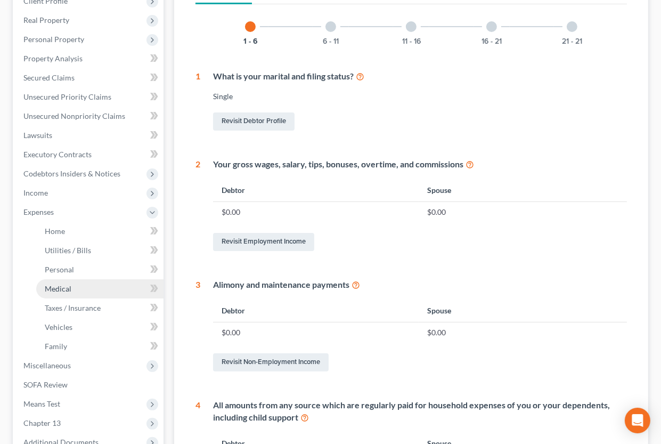
click at [56, 287] on span "Medical" at bounding box center [58, 288] width 27 height 9
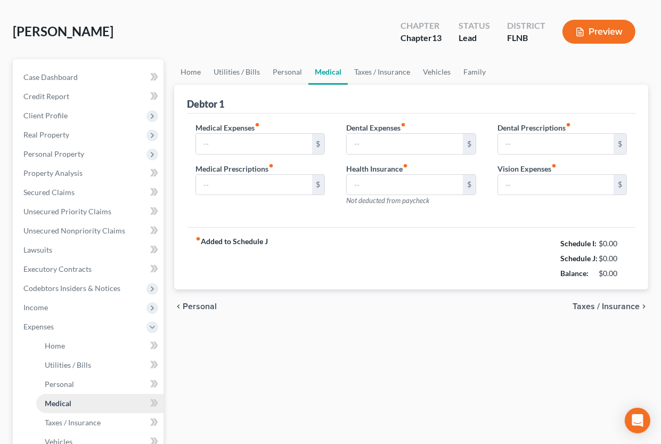
type input "926.44"
type input "0.00"
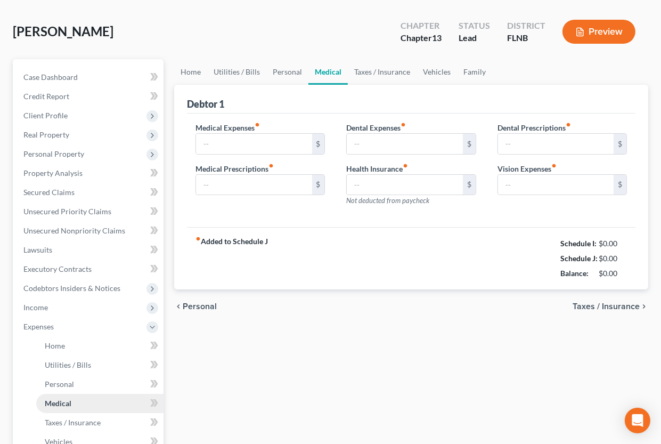
type input "0.00"
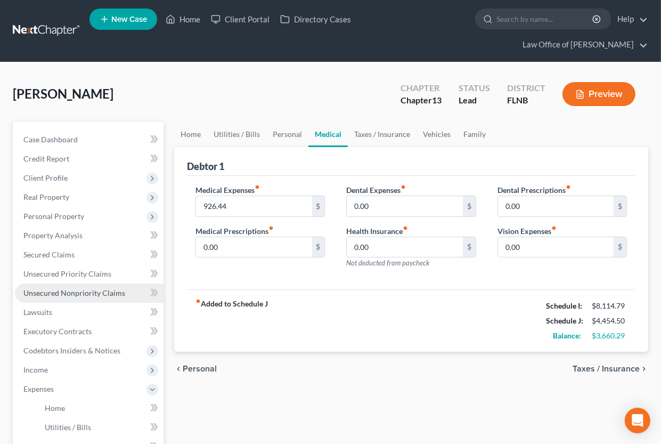
scroll to position [117, 0]
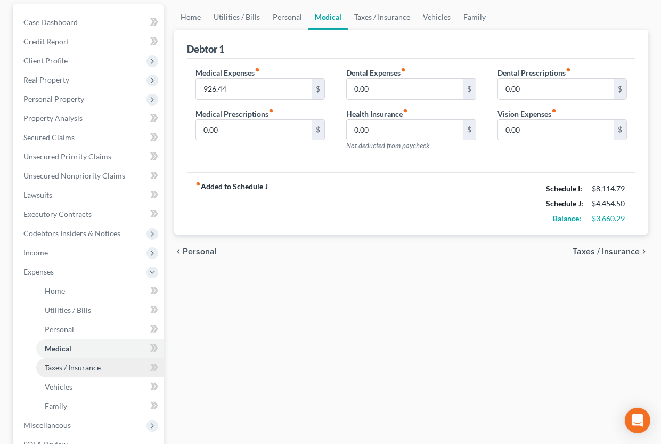
click at [75, 363] on span "Taxes / Insurance" at bounding box center [73, 367] width 56 height 9
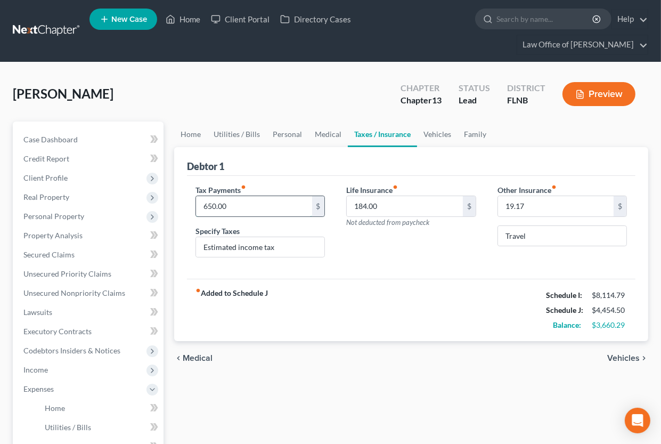
drag, startPoint x: 201, startPoint y: 198, endPoint x: 248, endPoint y: 204, distance: 47.2
click at [248, 204] on input "650.00" at bounding box center [254, 206] width 116 height 20
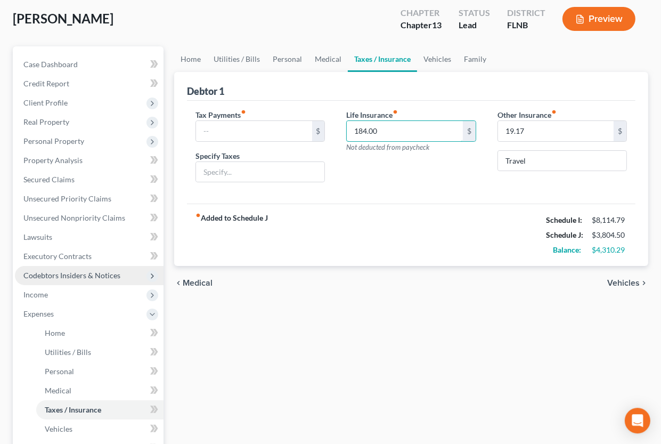
scroll to position [117, 0]
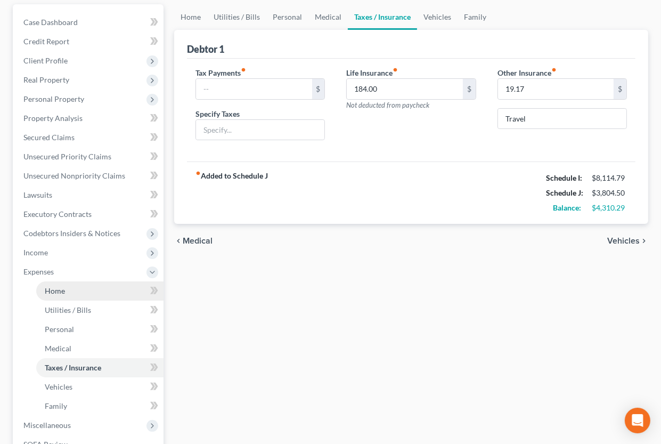
click at [58, 289] on span "Home" at bounding box center [55, 290] width 20 height 9
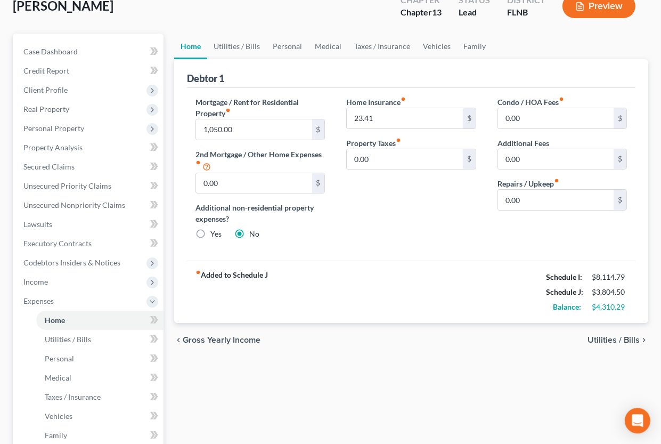
scroll to position [117, 0]
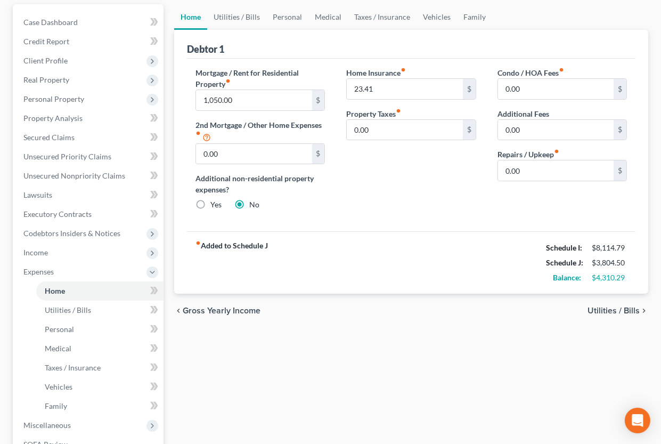
click at [595, 312] on span "Utilities / Bills" at bounding box center [614, 310] width 52 height 9
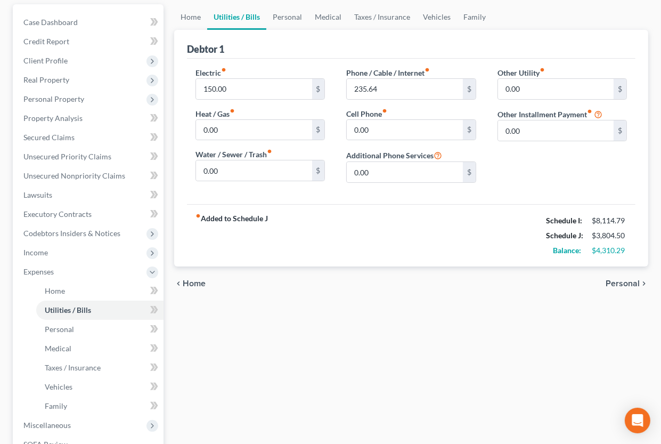
click at [613, 280] on span "Personal" at bounding box center [623, 283] width 34 height 9
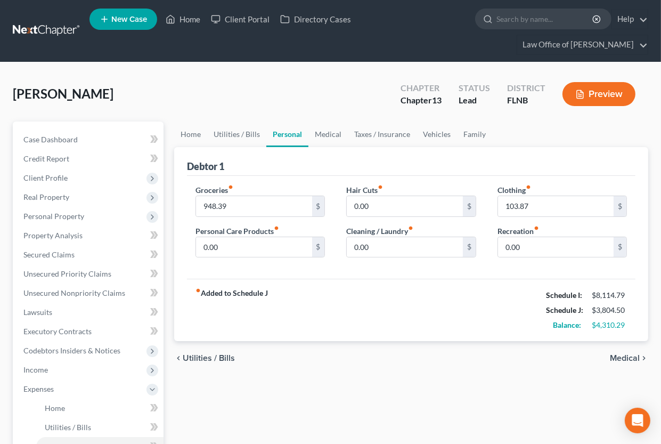
click at [622, 356] on span "Medical" at bounding box center [625, 358] width 30 height 9
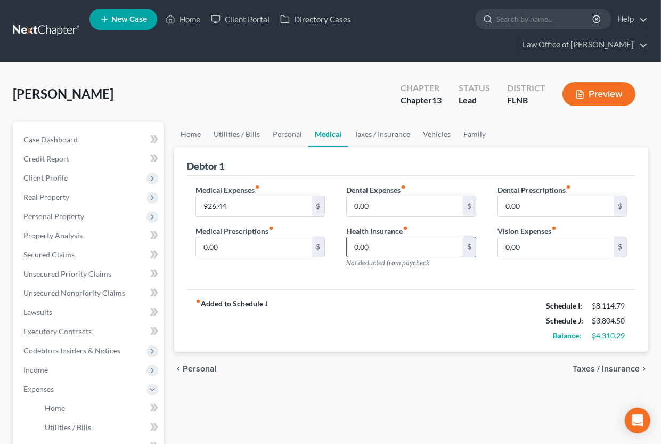
click at [440, 246] on input "0.00" at bounding box center [405, 247] width 116 height 20
type input "369.73"
click at [579, 368] on span "Taxes / Insurance" at bounding box center [606, 368] width 67 height 9
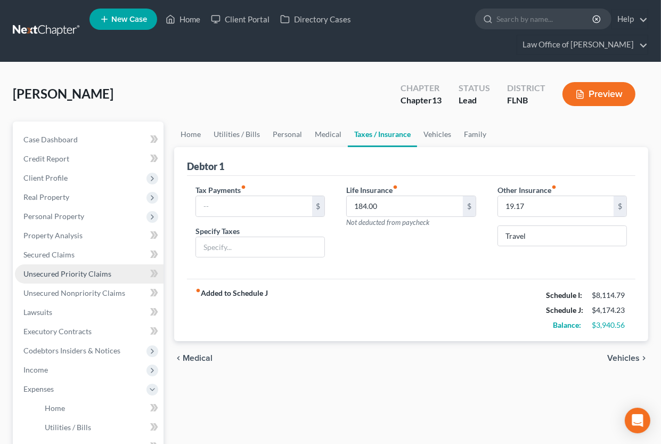
scroll to position [234, 0]
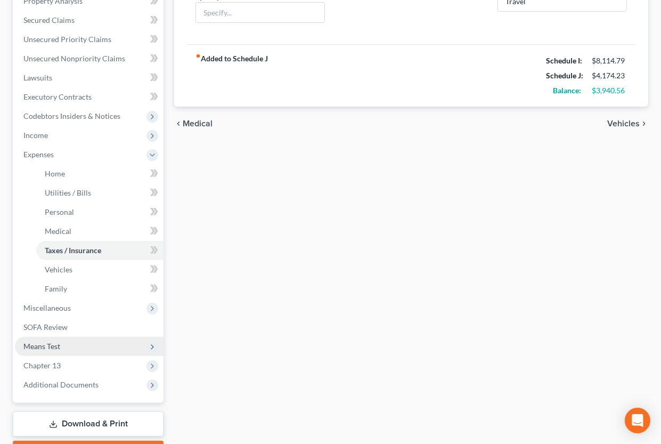
click at [68, 348] on span "Means Test" at bounding box center [89, 346] width 149 height 19
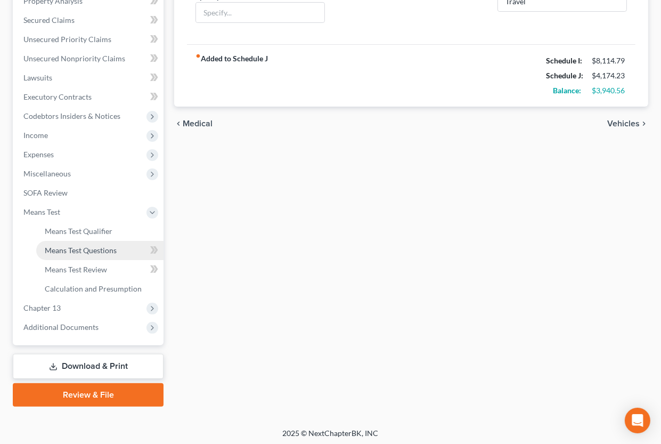
click at [83, 249] on span "Means Test Questions" at bounding box center [81, 250] width 72 height 9
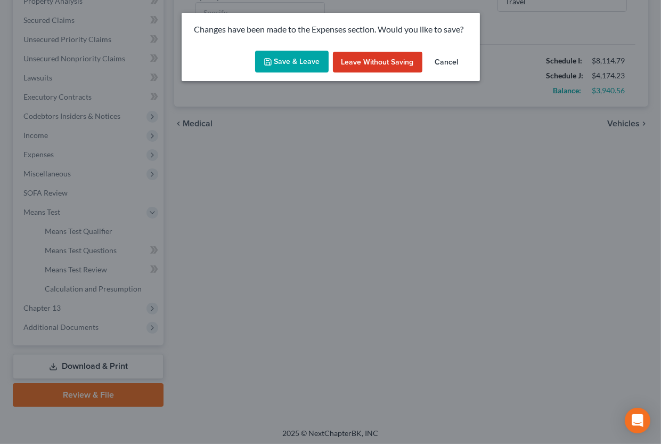
click at [294, 56] on button "Save & Leave" at bounding box center [292, 62] width 74 height 22
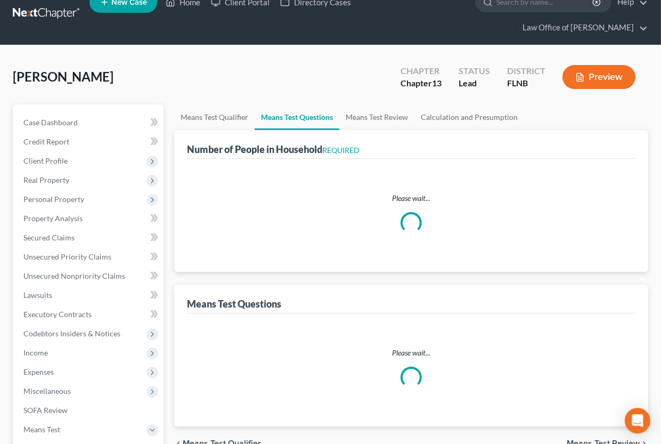
scroll to position [2, 0]
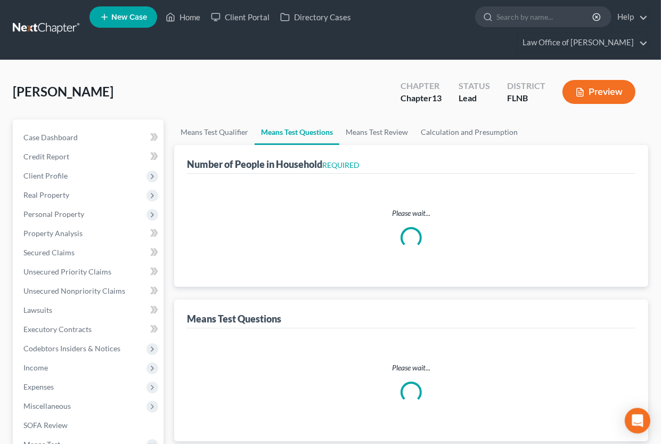
select select "1"
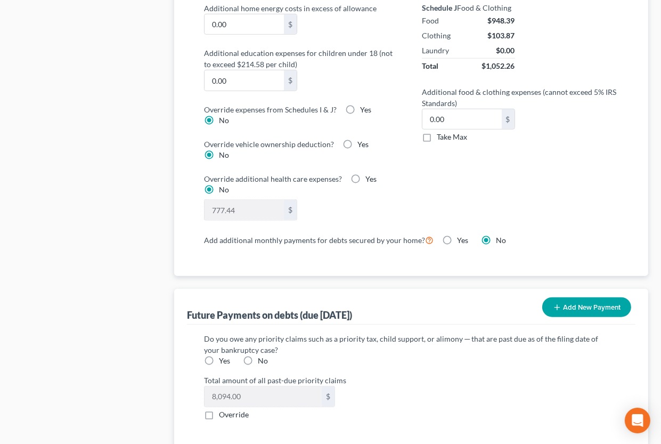
scroll to position [1055, 0]
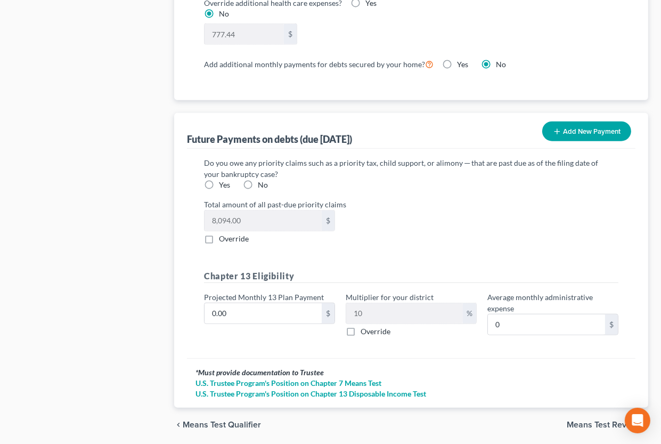
click at [224, 237] on span "Override" at bounding box center [234, 238] width 30 height 9
click at [224, 237] on input "Override" at bounding box center [226, 236] width 7 height 7
click at [224, 237] on span "Override" at bounding box center [234, 238] width 30 height 9
click at [224, 237] on input "Override" at bounding box center [226, 236] width 7 height 7
click at [249, 234] on span "Override" at bounding box center [234, 238] width 30 height 9
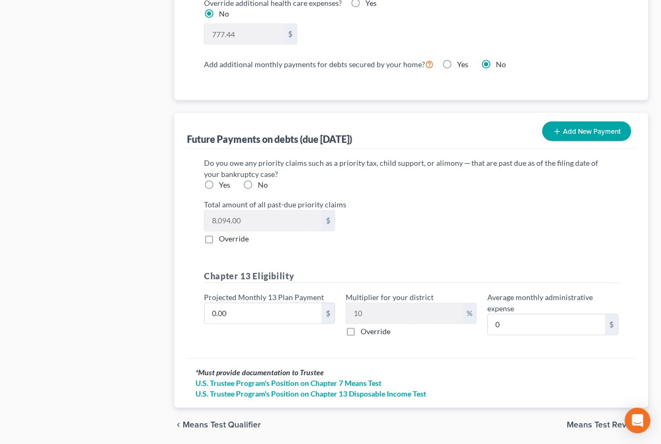
click at [230, 233] on input "Override" at bounding box center [226, 236] width 7 height 7
checkbox input "true"
click at [255, 225] on input "0.00" at bounding box center [263, 220] width 117 height 20
type input "12,894"
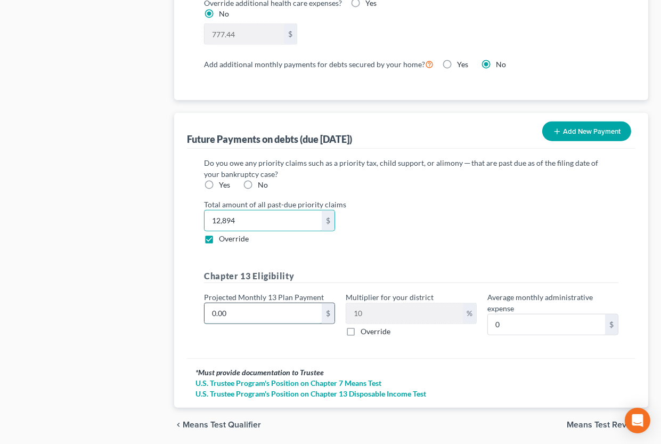
click at [242, 308] on input "0.00" at bounding box center [263, 313] width 117 height 20
type input "2"
type input "0.20"
type input "20"
type input "2.00"
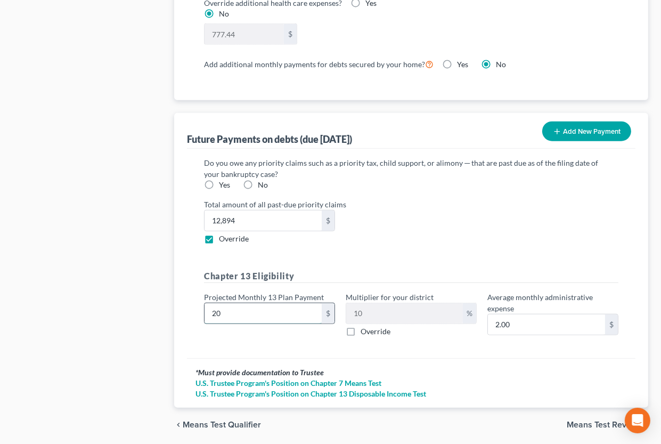
type input "200"
type input "20.00"
type input "2000"
type input "200.00"
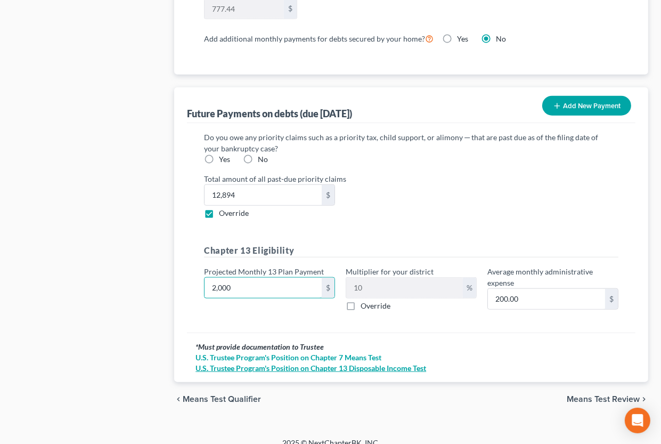
scroll to position [1090, 0]
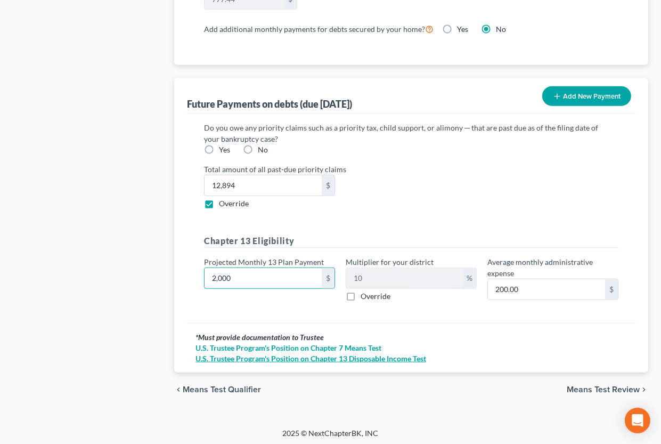
type input "2,000"
click at [598, 387] on span "Means Test Review" at bounding box center [603, 389] width 73 height 9
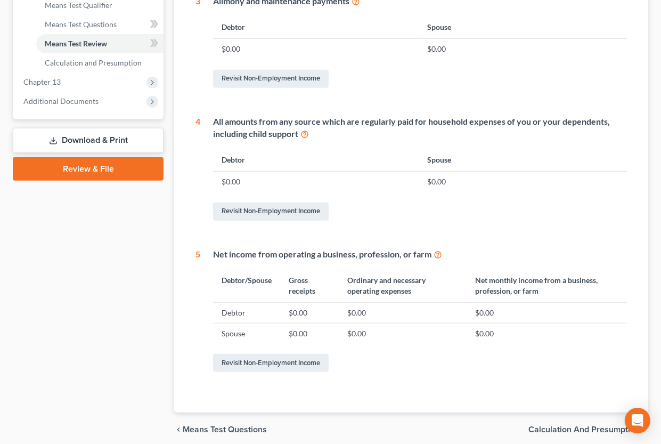
scroll to position [470, 0]
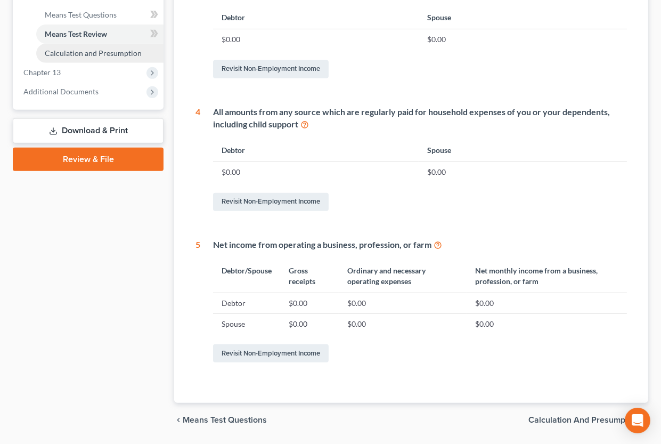
click at [75, 50] on span "Calculation and Presumption" at bounding box center [93, 52] width 97 height 9
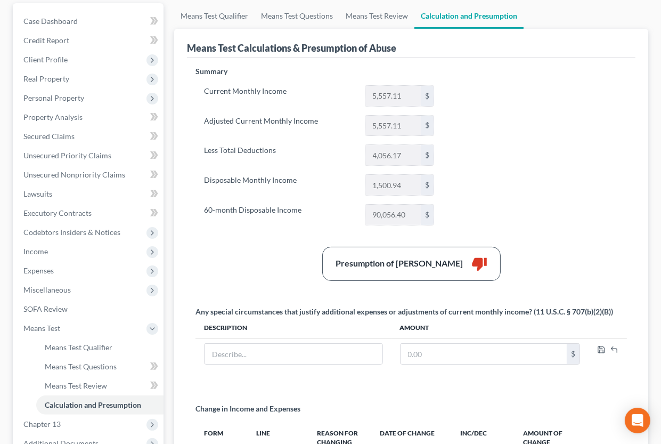
scroll to position [272, 0]
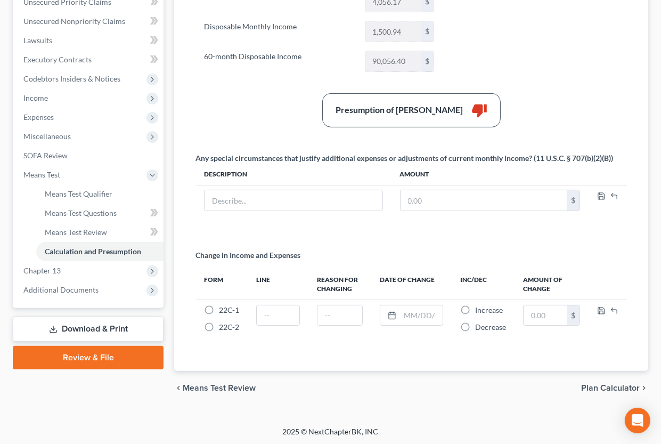
click at [97, 330] on link "Download & Print" at bounding box center [88, 328] width 151 height 25
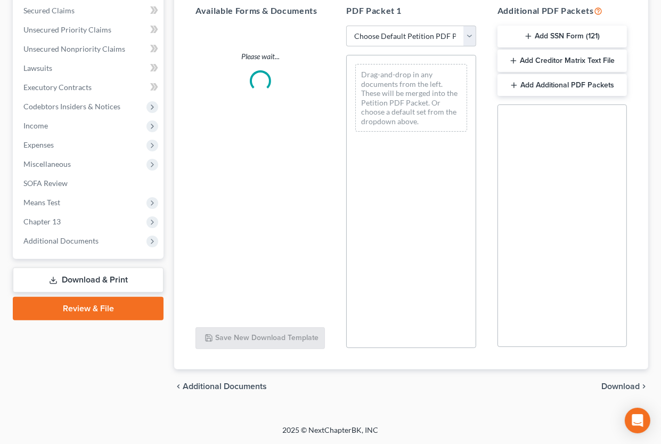
scroll to position [243, 0]
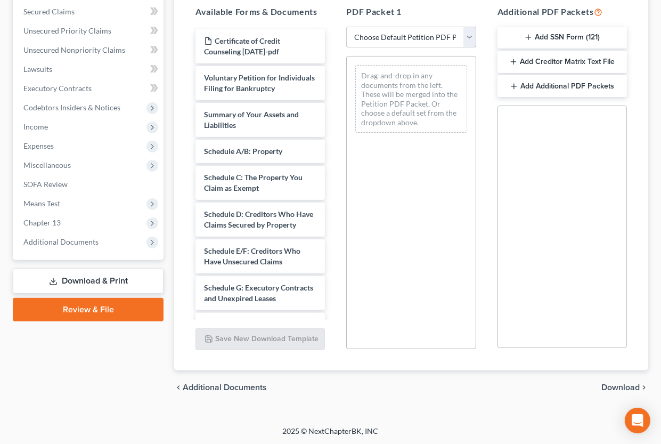
select select "0"
click option "Complete Bankruptcy Petition (all forms and schedules)" at bounding box center [0, 0] width 0 height 0
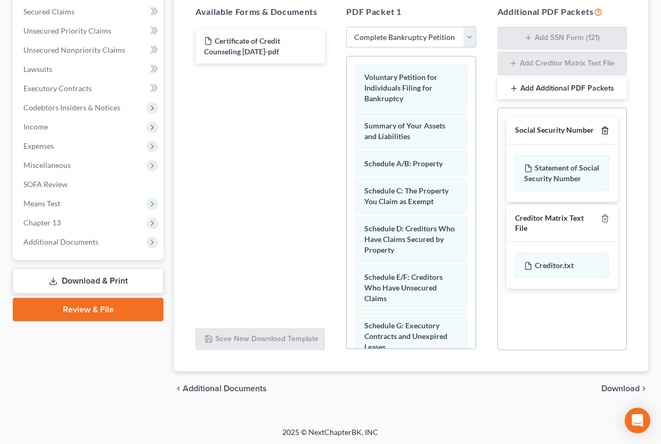
click at [605, 131] on line "button" at bounding box center [605, 132] width 0 height 2
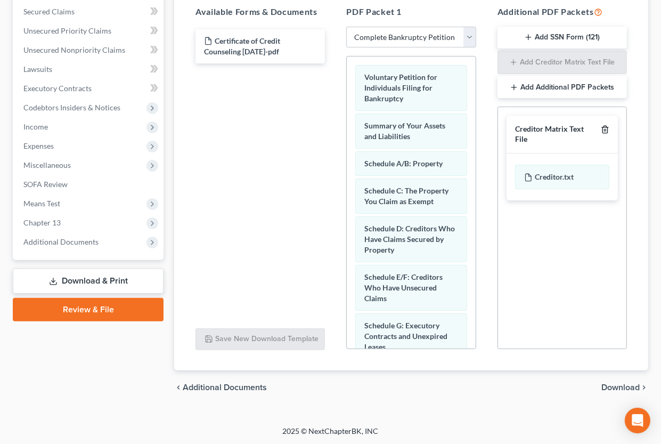
click at [605, 131] on line "button" at bounding box center [605, 130] width 0 height 2
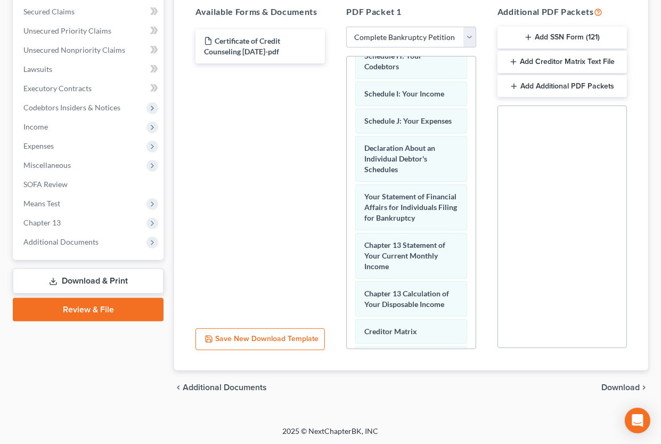
scroll to position [515, 0]
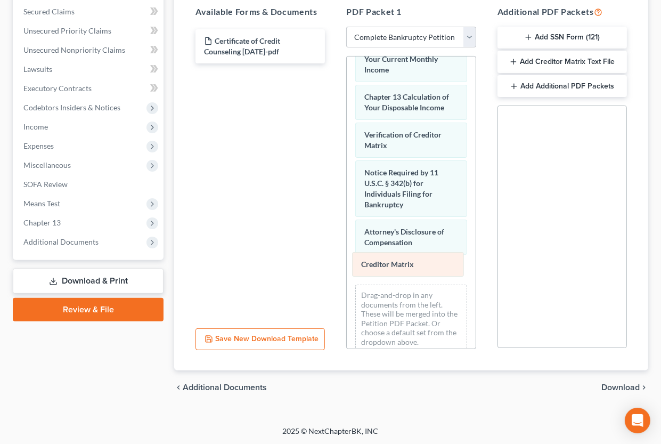
drag, startPoint x: 414, startPoint y: 122, endPoint x: 411, endPoint y: 265, distance: 142.8
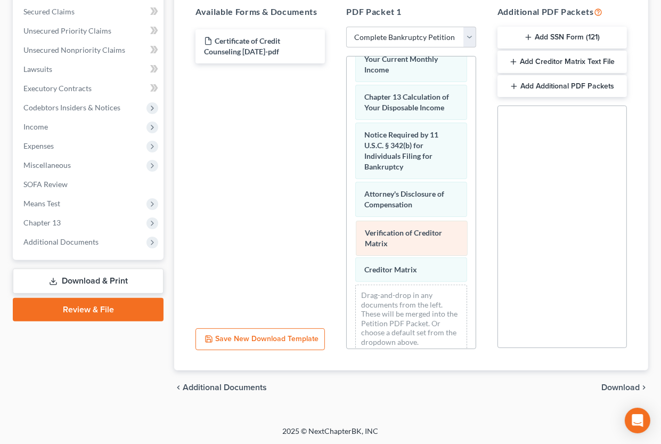
drag, startPoint x: 401, startPoint y: 123, endPoint x: 401, endPoint y: 234, distance: 111.4
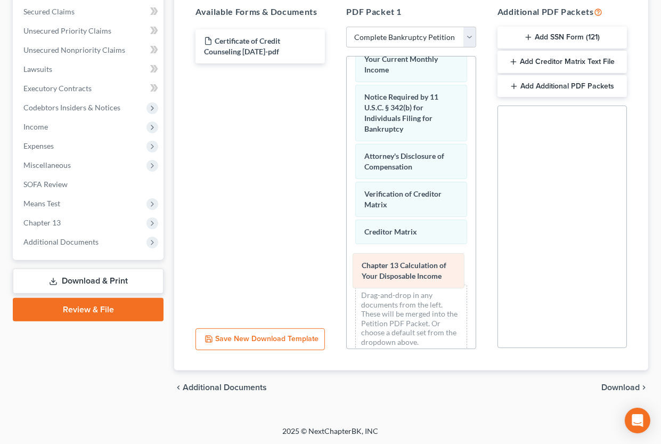
drag, startPoint x: 411, startPoint y: 85, endPoint x: 408, endPoint y: 266, distance: 181.2
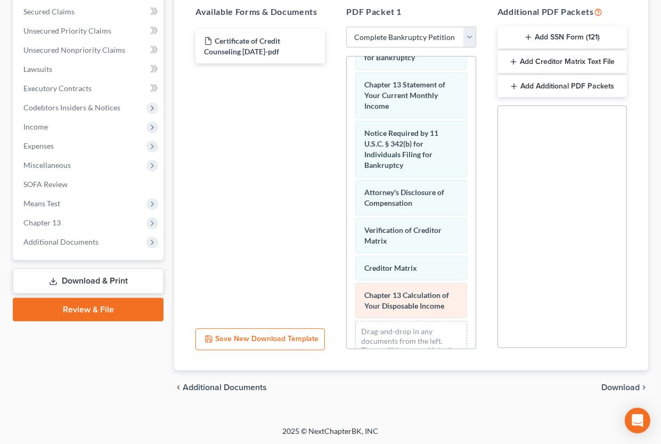
scroll to position [462, 0]
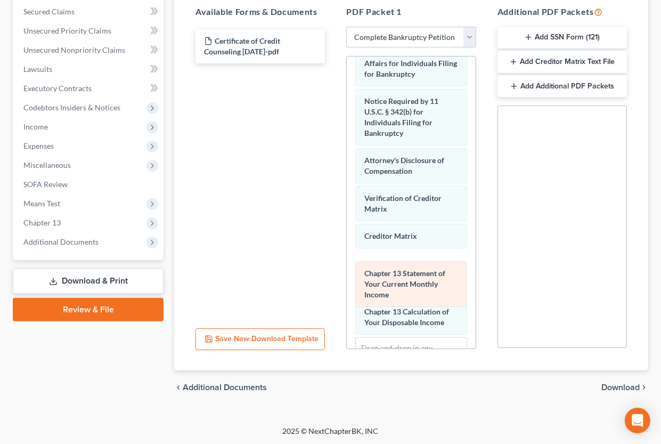
drag, startPoint x: 405, startPoint y: 91, endPoint x: 409, endPoint y: 260, distance: 168.9
click at [409, 265] on div "Chapter 13 Statement of Your Current Monthly Income Voluntary Petition for Indi…" at bounding box center [411, 4] width 128 height 819
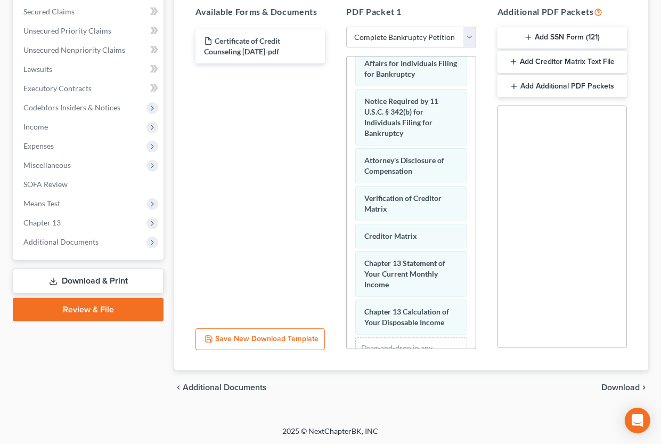
click at [619, 387] on span "Download" at bounding box center [621, 387] width 38 height 9
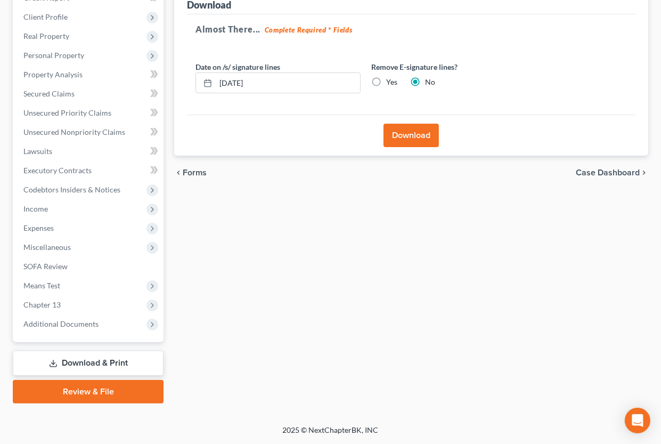
scroll to position [159, 0]
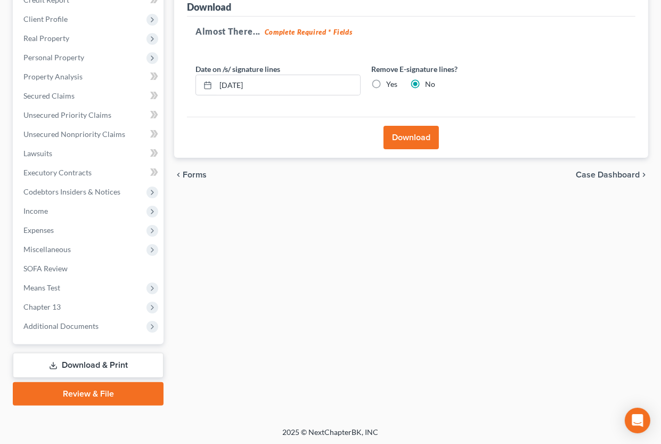
click at [386, 79] on label "Yes" at bounding box center [391, 84] width 11 height 11
click at [391, 79] on input "Yes" at bounding box center [394, 82] width 7 height 7
radio input "true"
radio input "false"
click at [401, 132] on button "Download" at bounding box center [411, 137] width 55 height 23
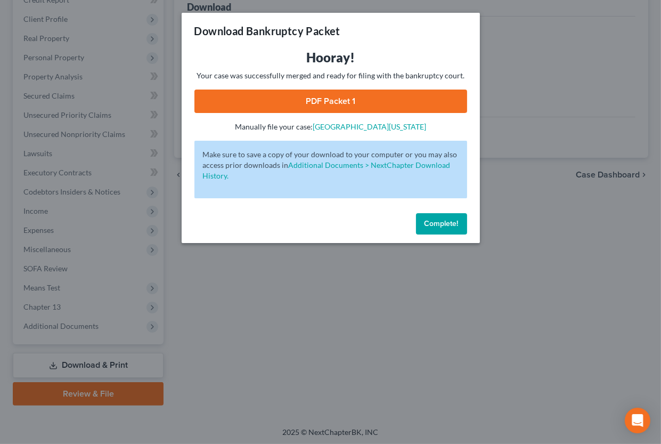
click at [305, 104] on link "PDF Packet 1" at bounding box center [330, 101] width 273 height 23
click at [483, 393] on div "Download Bankruptcy Packet Hooray! Your case was successfully merged and ready …" at bounding box center [330, 222] width 661 height 444
